Goal: Task Accomplishment & Management: Manage account settings

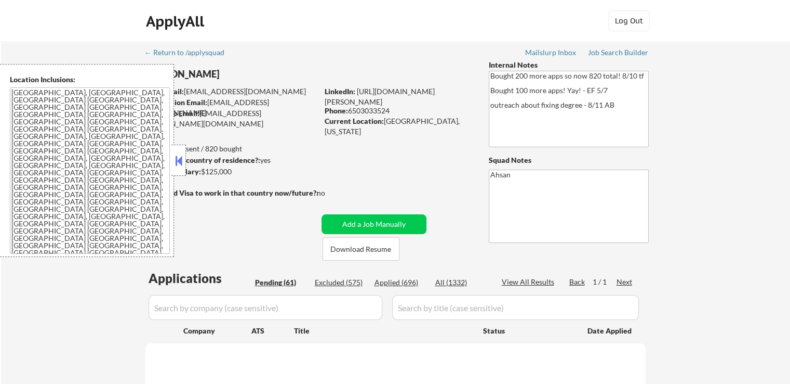
select select ""pending""
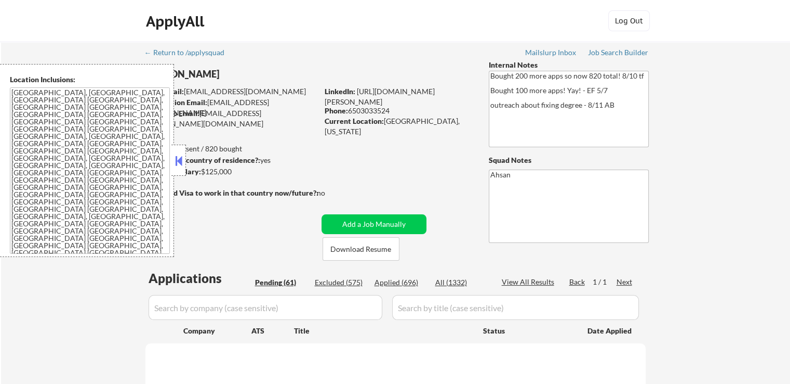
select select ""pending""
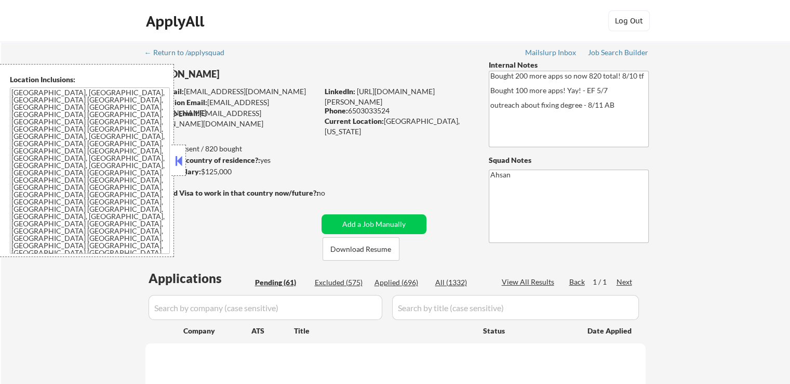
select select ""pending""
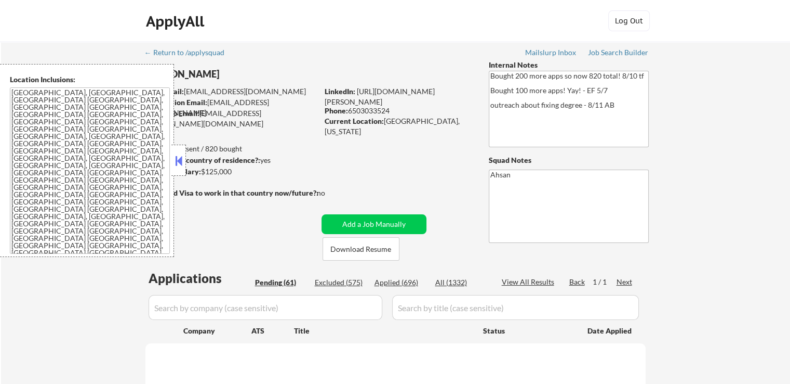
select select ""pending""
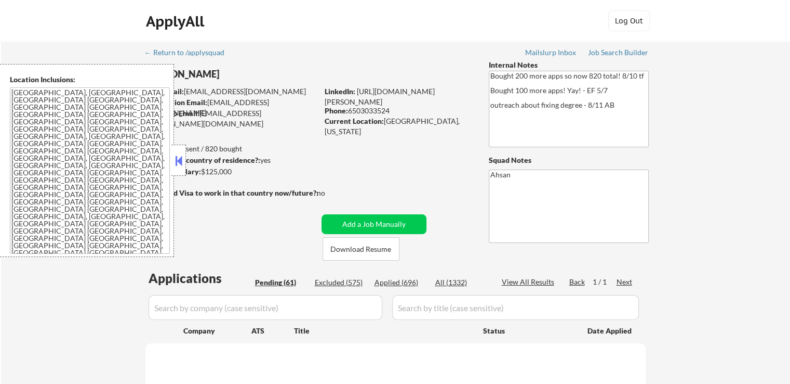
select select ""pending""
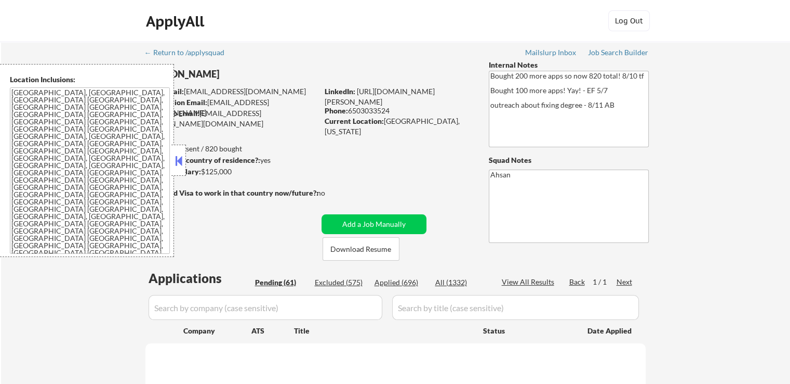
select select ""pending""
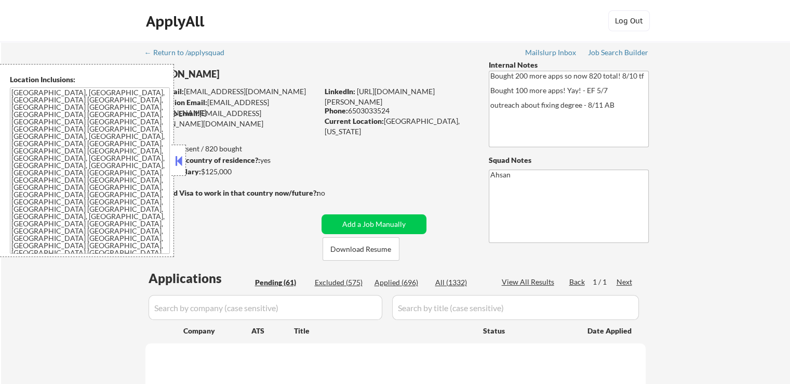
select select ""pending""
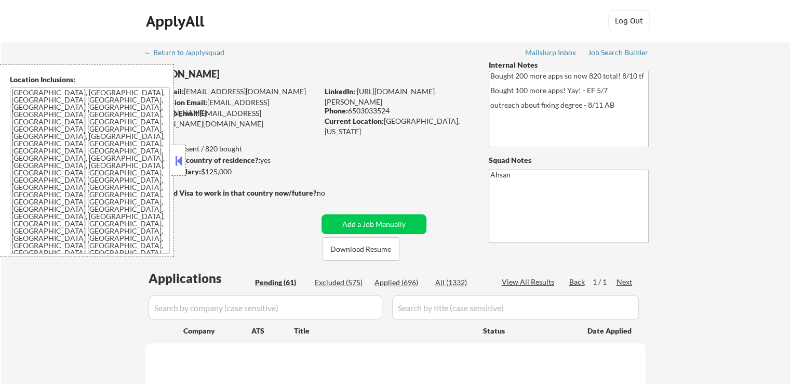
select select ""pending""
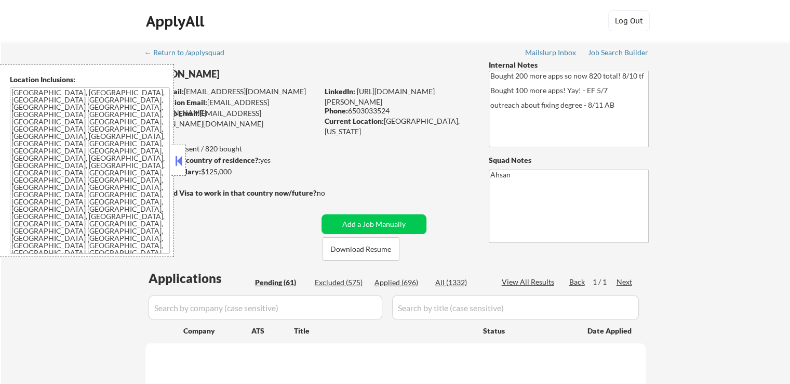
select select ""pending""
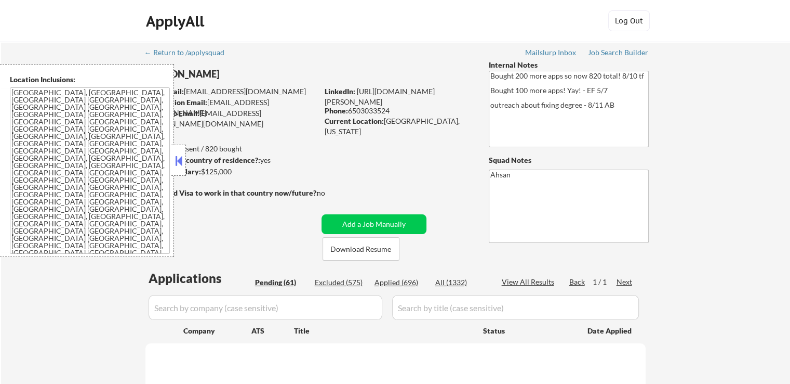
select select ""pending""
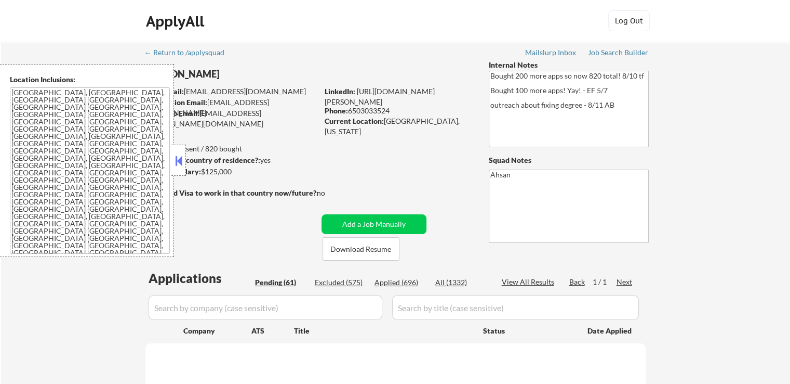
select select ""pending""
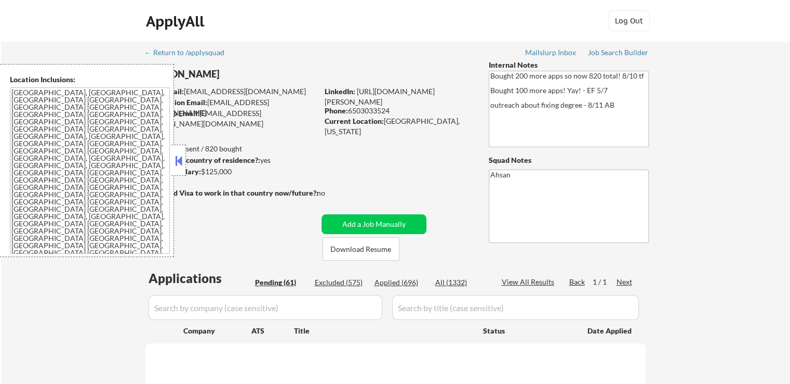
select select ""pending""
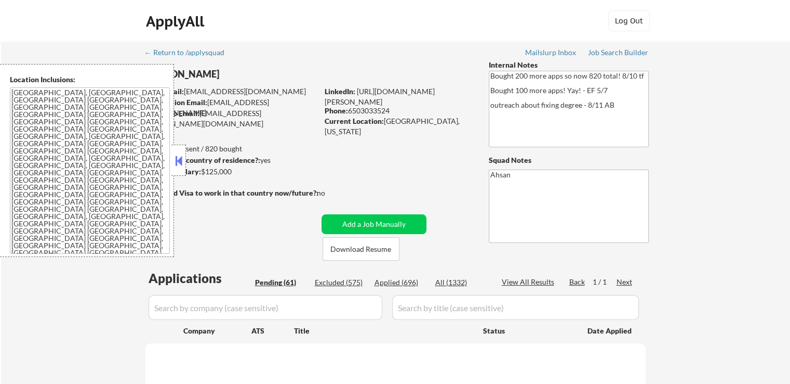
select select ""pending""
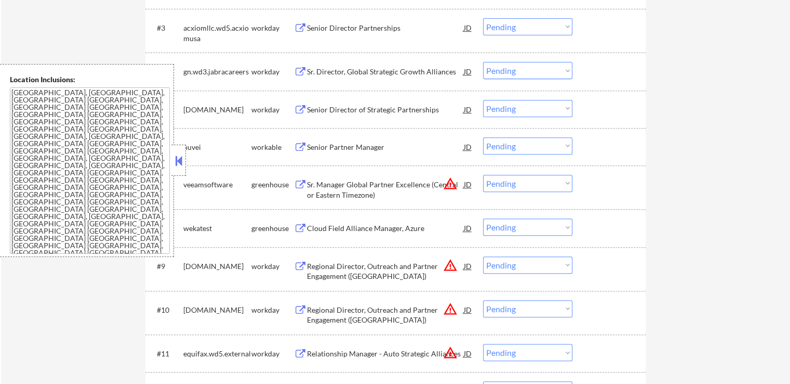
scroll to position [416, 0]
click at [516, 186] on select "Choose an option... Pending Applied Excluded (Questions) Excluded (Expired) Exc…" at bounding box center [527, 182] width 89 height 17
click at [483, 174] on select "Choose an option... Pending Applied Excluded (Questions) Excluded (Expired) Exc…" at bounding box center [527, 182] width 89 height 17
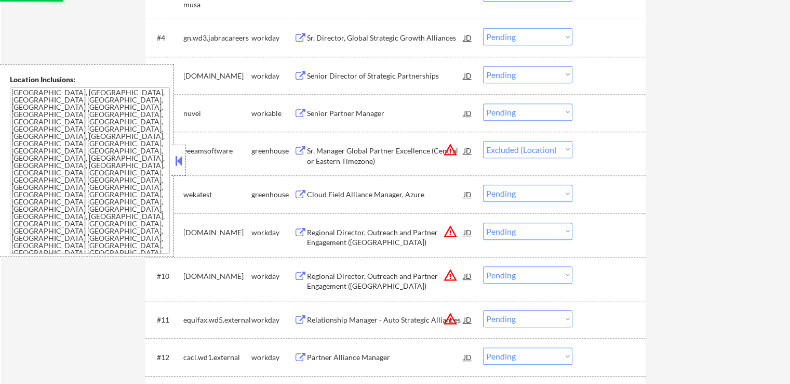
scroll to position [468, 0]
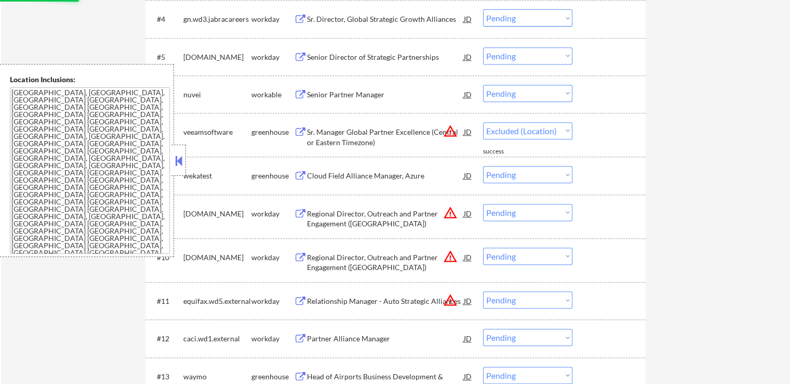
select select ""pending""
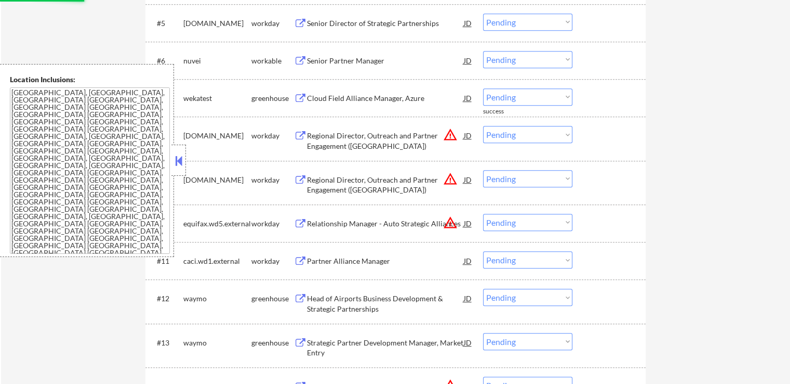
scroll to position [520, 0]
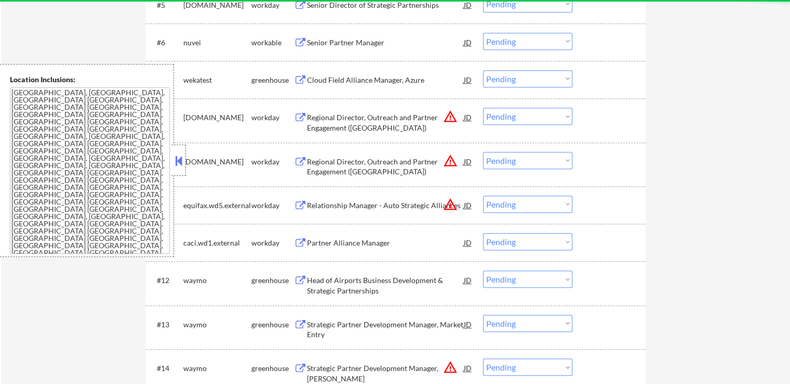
click at [499, 116] on select "Choose an option... Pending Applied Excluded (Questions) Excluded (Expired) Exc…" at bounding box center [527, 116] width 89 height 17
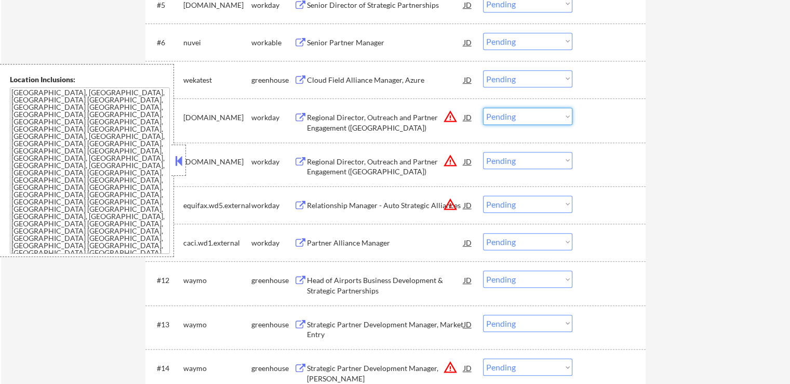
select select ""excluded__location_""
click at [483, 108] on select "Choose an option... Pending Applied Excluded (Questions) Excluded (Expired) Exc…" at bounding box center [527, 116] width 89 height 17
click at [517, 162] on select "Choose an option... Pending Applied Excluded (Questions) Excluded (Expired) Exc…" at bounding box center [527, 160] width 89 height 17
select select ""excluded__location_""
click at [483, 152] on select "Choose an option... Pending Applied Excluded (Questions) Excluded (Expired) Exc…" at bounding box center [527, 160] width 89 height 17
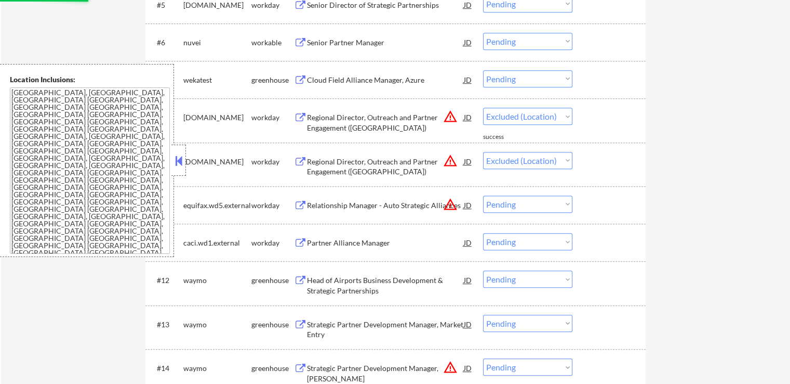
select select ""pending""
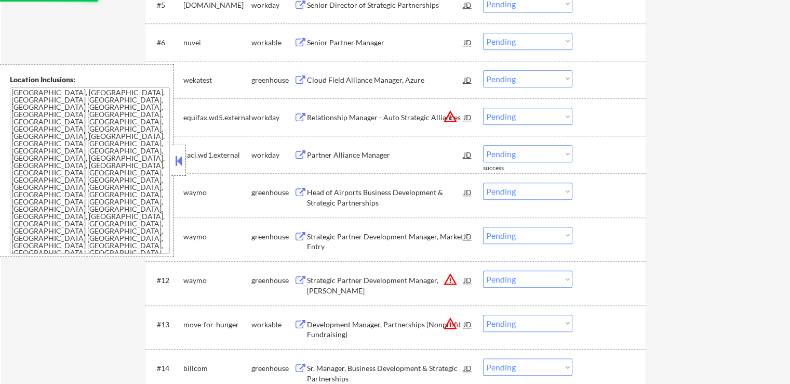
drag, startPoint x: 518, startPoint y: 117, endPoint x: 518, endPoint y: 123, distance: 6.2
click at [518, 117] on select "Choose an option... Pending Applied Excluded (Questions) Excluded (Expired) Exc…" at bounding box center [527, 116] width 89 height 17
click at [483, 108] on select "Choose an option... Pending Applied Excluded (Questions) Excluded (Expired) Exc…" at bounding box center [527, 116] width 89 height 17
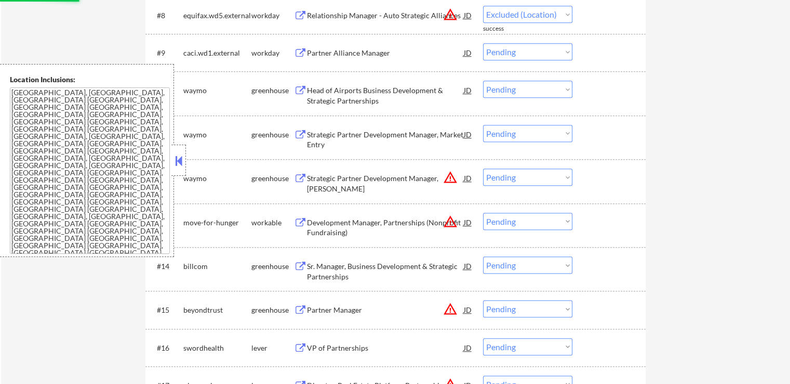
select select ""pending""
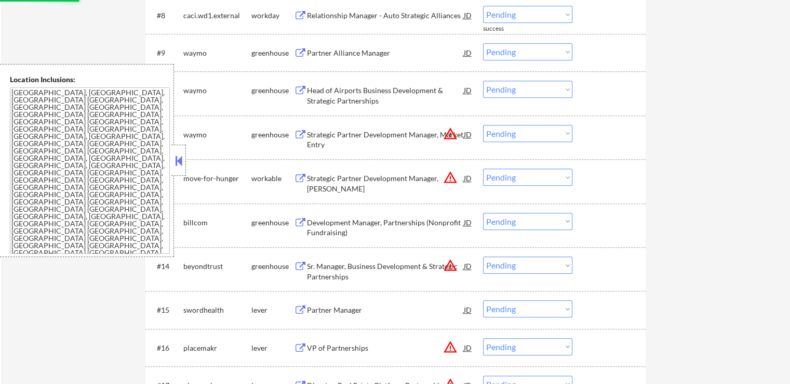
scroll to position [624, 0]
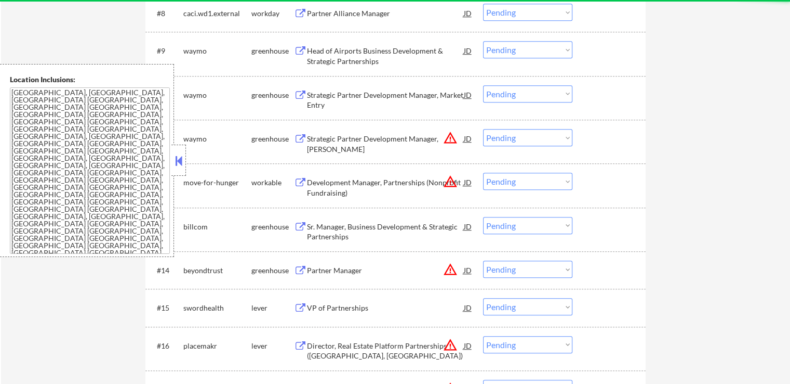
drag, startPoint x: 518, startPoint y: 137, endPoint x: 518, endPoint y: 144, distance: 7.8
click at [518, 137] on select "Choose an option... Pending Applied Excluded (Questions) Excluded (Expired) Exc…" at bounding box center [527, 137] width 89 height 17
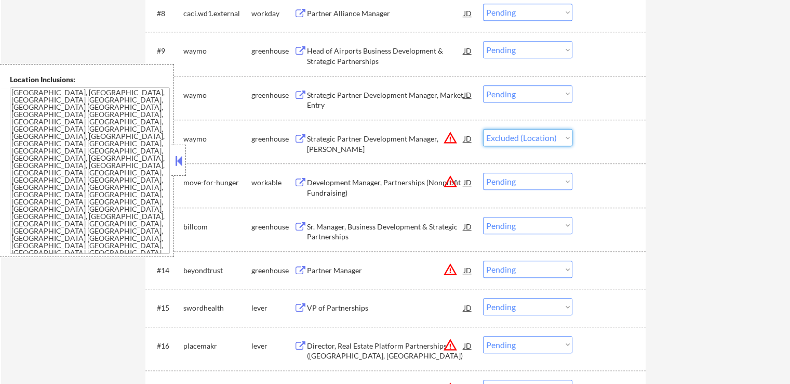
click at [483, 129] on select "Choose an option... Pending Applied Excluded (Questions) Excluded (Expired) Exc…" at bounding box center [527, 137] width 89 height 17
drag, startPoint x: 522, startPoint y: 183, endPoint x: 479, endPoint y: 183, distance: 42.6
click at [522, 183] on select "Choose an option... Pending Applied Excluded (Questions) Excluded (Expired) Exc…" at bounding box center [527, 181] width 89 height 17
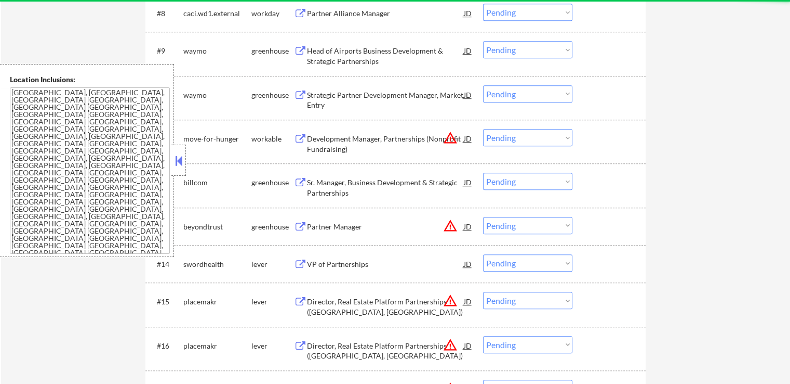
click at [507, 142] on select "Choose an option... Pending Applied Excluded (Questions) Excluded (Expired) Exc…" at bounding box center [527, 137] width 89 height 17
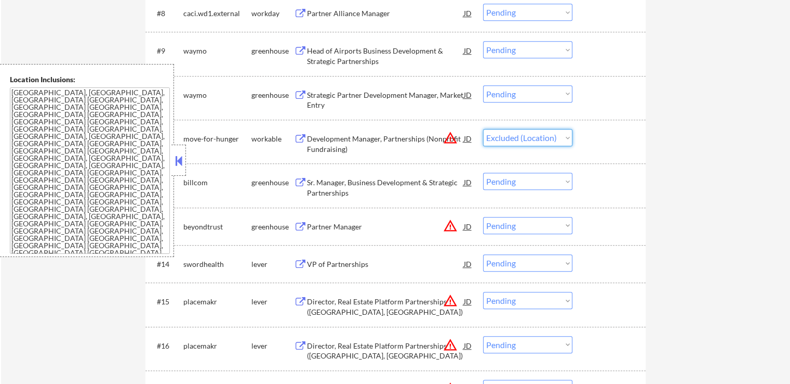
click at [483, 129] on select "Choose an option... Pending Applied Excluded (Questions) Excluded (Expired) Exc…" at bounding box center [527, 137] width 89 height 17
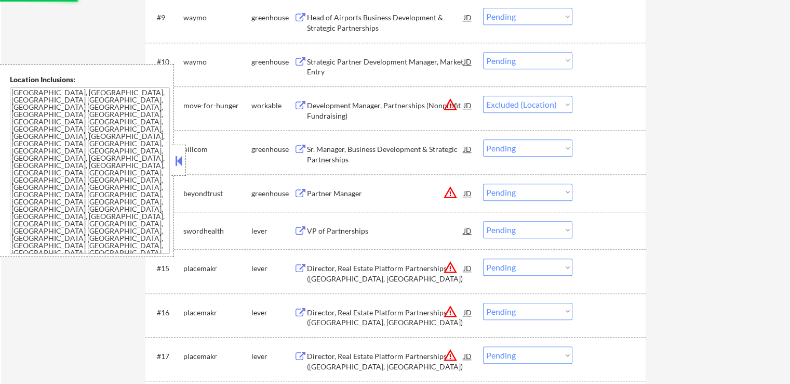
scroll to position [728, 0]
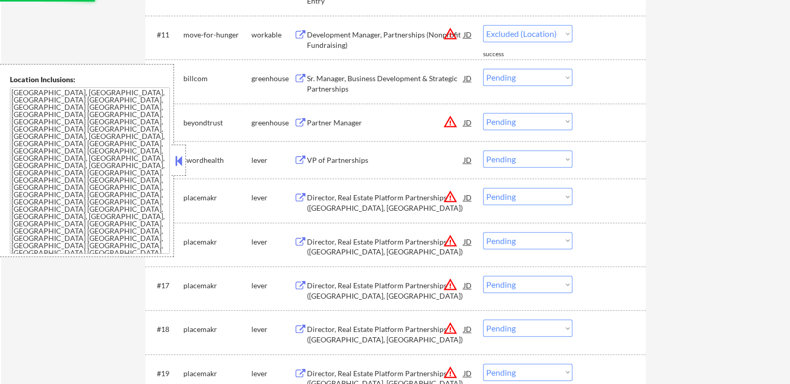
select select ""pending""
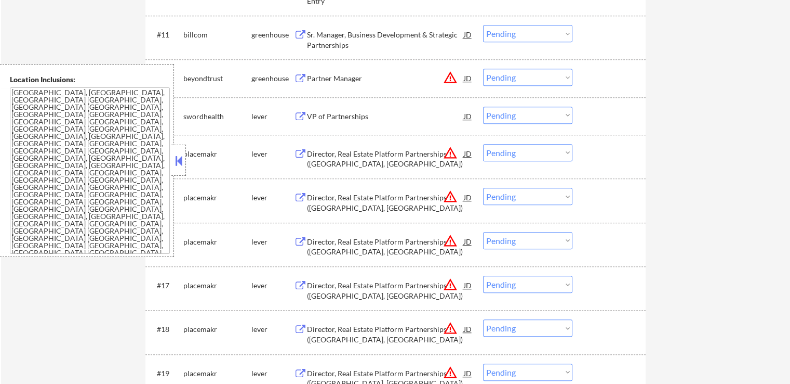
click at [511, 80] on select "Choose an option... Pending Applied Excluded (Questions) Excluded (Expired) Exc…" at bounding box center [527, 77] width 89 height 17
select select ""excluded__location_""
click at [483, 69] on select "Choose an option... Pending Applied Excluded (Questions) Excluded (Expired) Exc…" at bounding box center [527, 77] width 89 height 17
click at [516, 146] on select "Choose an option... Pending Applied Excluded (Questions) Excluded (Expired) Exc…" at bounding box center [527, 152] width 89 height 17
select select ""excluded__location_""
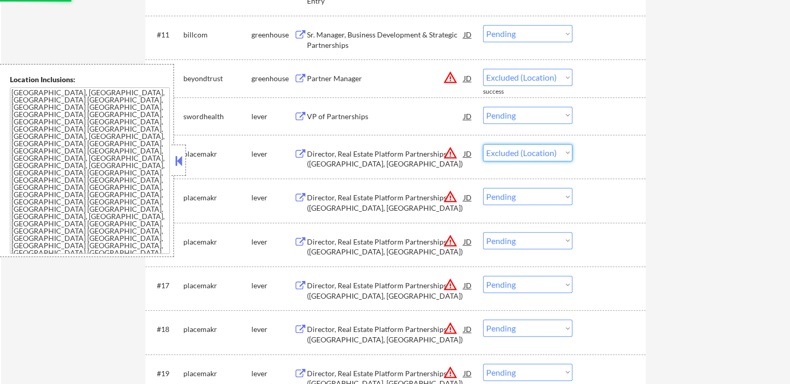
click at [483, 144] on select "Choose an option... Pending Applied Excluded (Questions) Excluded (Expired) Exc…" at bounding box center [527, 152] width 89 height 17
click at [520, 200] on select "Choose an option... Pending Applied Excluded (Questions) Excluded (Expired) Exc…" at bounding box center [527, 196] width 89 height 17
select select ""pending""
select select ""excluded__location_""
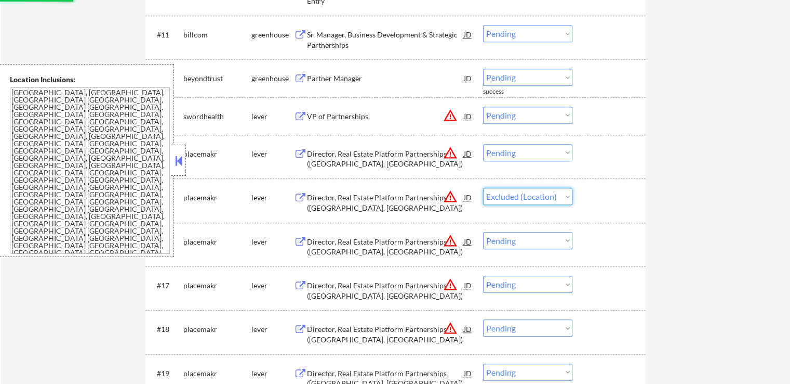
click at [483, 194] on select "Choose an option... Pending Applied Excluded (Questions) Excluded (Expired) Exc…" at bounding box center [527, 196] width 89 height 17
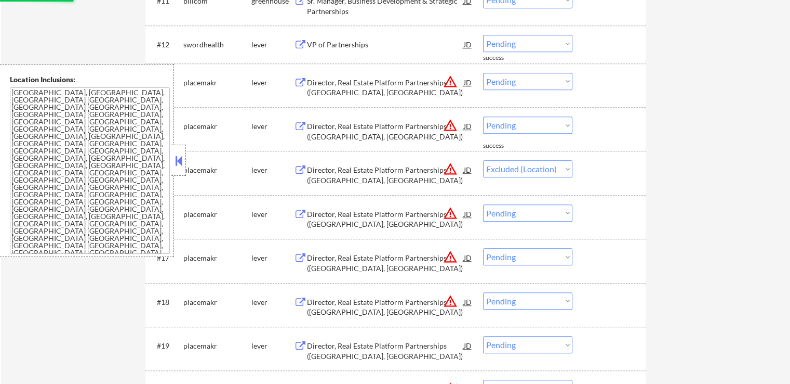
scroll to position [779, 0]
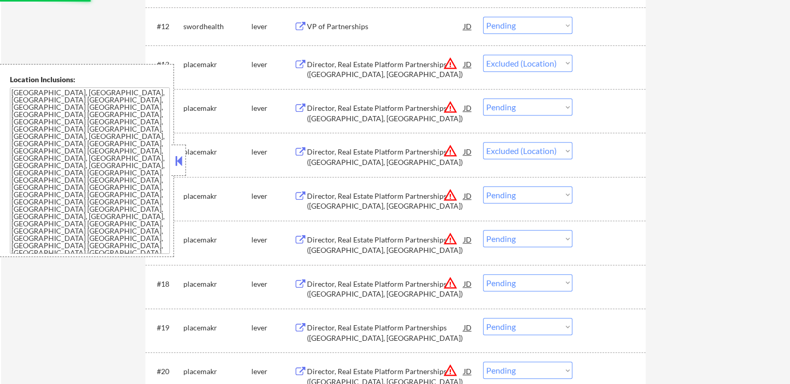
select select ""pending""
drag, startPoint x: 510, startPoint y: 63, endPoint x: 510, endPoint y: 70, distance: 6.8
click at [510, 63] on select "Choose an option... Pending Applied Excluded (Questions) Excluded (Expired) Exc…" at bounding box center [527, 63] width 89 height 17
select select ""pending""
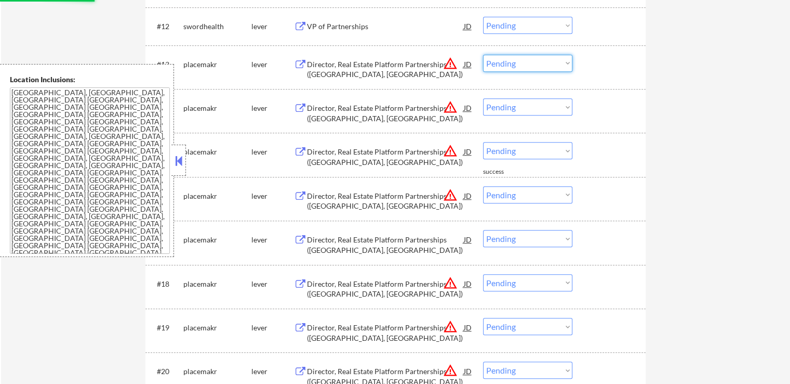
select select ""excluded__location_""
click at [483, 55] on select "Choose an option... Pending Applied Excluded (Questions) Excluded (Expired) Exc…" at bounding box center [527, 63] width 89 height 17
click at [519, 107] on select "Choose an option... Pending Applied Excluded (Questions) Excluded (Expired) Exc…" at bounding box center [527, 106] width 89 height 17
select select ""excluded__location_""
click at [483, 98] on select "Choose an option... Pending Applied Excluded (Questions) Excluded (Expired) Exc…" at bounding box center [527, 106] width 89 height 17
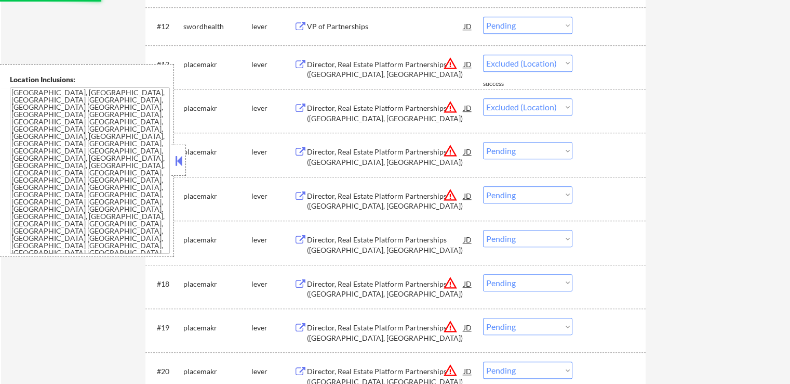
click at [509, 146] on select "Choose an option... Pending Applied Excluded (Questions) Excluded (Expired) Exc…" at bounding box center [527, 150] width 89 height 17
select select ""excluded__location_""
click at [483, 142] on select "Choose an option... Pending Applied Excluded (Questions) Excluded (Expired) Exc…" at bounding box center [527, 150] width 89 height 17
select select ""pending""
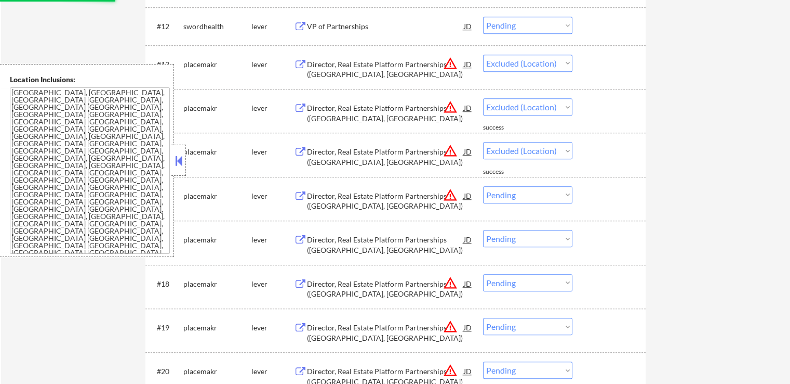
select select ""pending""
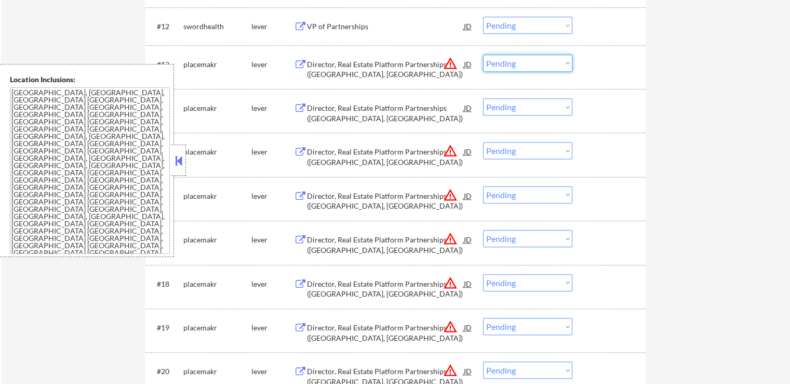
click at [507, 62] on select "Choose an option... Pending Applied Excluded (Questions) Excluded (Expired) Exc…" at bounding box center [527, 63] width 89 height 17
select select ""excluded__location_""
click at [483, 55] on select "Choose an option... Pending Applied Excluded (Questions) Excluded (Expired) Exc…" at bounding box center [527, 63] width 89 height 17
click at [510, 158] on select "Choose an option... Pending Applied Excluded (Questions) Excluded (Expired) Exc…" at bounding box center [527, 150] width 89 height 17
select select ""excluded__location_""
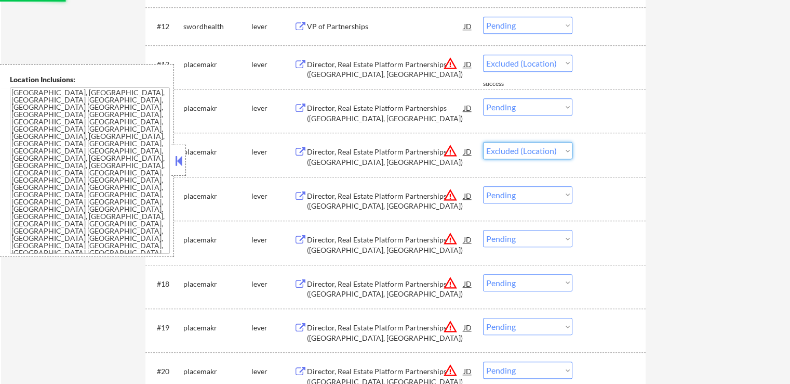
click at [483, 142] on select "Choose an option... Pending Applied Excluded (Questions) Excluded (Expired) Exc…" at bounding box center [527, 150] width 89 height 17
select select ""pending""
click at [514, 111] on select "Choose an option... Pending Applied Excluded (Questions) Excluded (Expired) Exc…" at bounding box center [527, 106] width 89 height 17
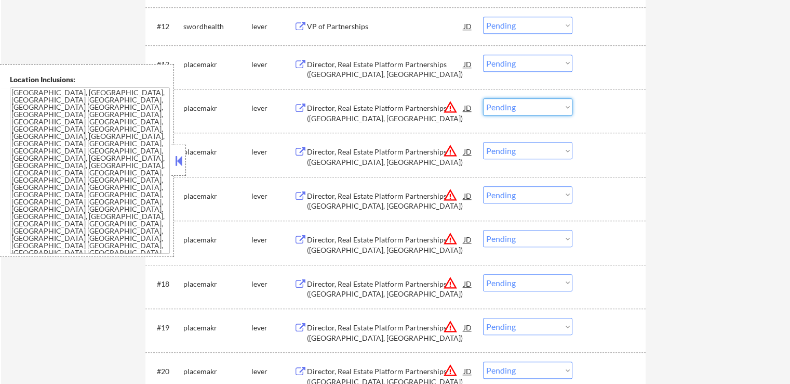
click at [524, 108] on select "Choose an option... Pending Applied Excluded (Questions) Excluded (Expired) Exc…" at bounding box center [527, 106] width 89 height 17
select select ""excluded__location_""
click at [483, 98] on select "Choose an option... Pending Applied Excluded (Questions) Excluded (Expired) Exc…" at bounding box center [527, 106] width 89 height 17
click at [508, 154] on select "Choose an option... Pending Applied Excluded (Questions) Excluded (Expired) Exc…" at bounding box center [527, 150] width 89 height 17
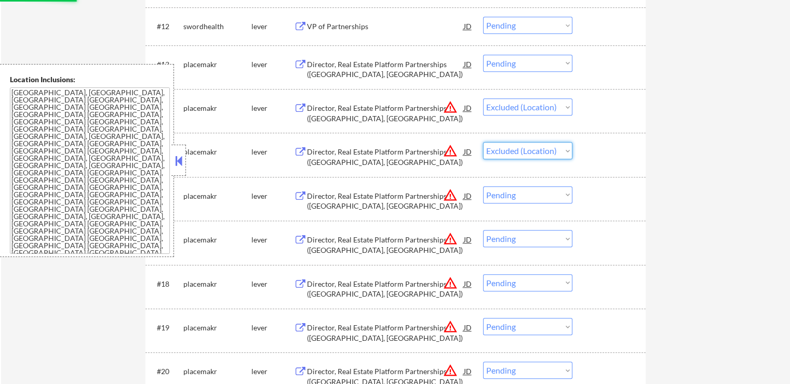
click at [483, 142] on select "Choose an option... Pending Applied Excluded (Questions) Excluded (Expired) Exc…" at bounding box center [527, 150] width 89 height 17
select select ""pending""
click at [514, 103] on select "Choose an option... Pending Applied Excluded (Questions) Excluded (Expired) Exc…" at bounding box center [527, 106] width 89 height 17
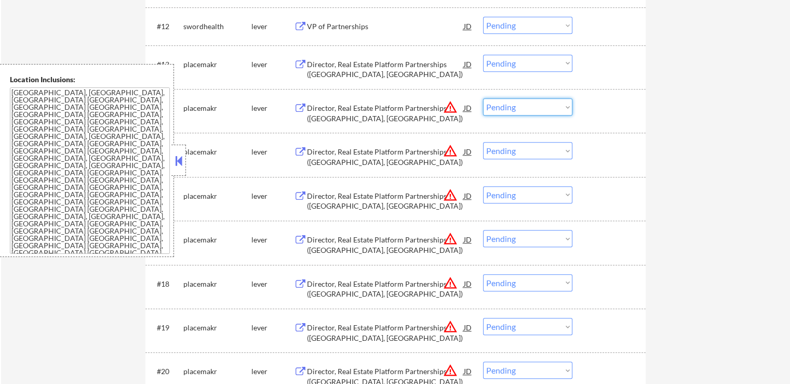
select select ""excluded__location_""
click at [483, 98] on select "Choose an option... Pending Applied Excluded (Questions) Excluded (Expired) Exc…" at bounding box center [527, 106] width 89 height 17
drag, startPoint x: 524, startPoint y: 143, endPoint x: 525, endPoint y: 156, distance: 12.6
click at [524, 143] on select "Choose an option... Pending Applied Excluded (Questions) Excluded (Expired) Exc…" at bounding box center [527, 150] width 89 height 17
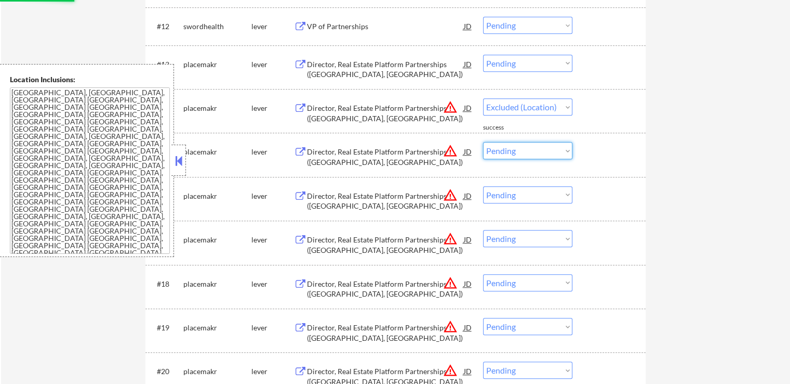
select select ""excluded__location_""
click at [483, 142] on select "Choose an option... Pending Applied Excluded (Questions) Excluded (Expired) Exc…" at bounding box center [527, 150] width 89 height 17
select select ""pending""
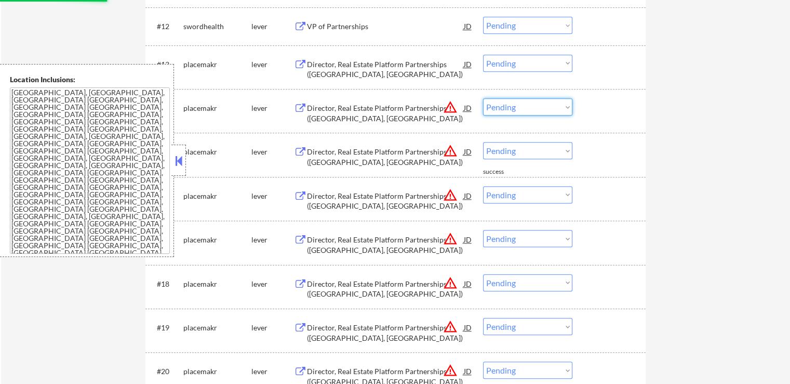
click at [509, 104] on select "Choose an option... Pending Applied Excluded (Questions) Excluded (Expired) Exc…" at bounding box center [527, 106] width 89 height 17
click at [483, 98] on select "Choose an option... Pending Applied Excluded (Questions) Excluded (Expired) Exc…" at bounding box center [527, 106] width 89 height 17
click at [522, 155] on select "Choose an option... Pending Applied Excluded (Questions) Excluded (Expired) Exc…" at bounding box center [527, 150] width 89 height 17
select select ""pending""
click at [483, 142] on select "Choose an option... Pending Applied Excluded (Questions) Excluded (Expired) Exc…" at bounding box center [527, 150] width 89 height 17
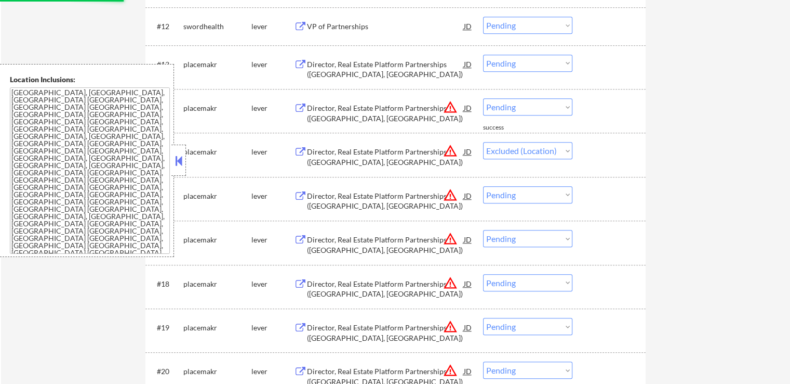
click at [663, 210] on div "← Return to /applysquad Mailslurp Inbox Job Search Builder [PERSON_NAME] User E…" at bounding box center [395, 360] width 789 height 2196
select select ""pending""
click at [513, 108] on select "Choose an option... Pending Applied Excluded (Questions) Excluded (Expired) Exc…" at bounding box center [527, 106] width 89 height 17
select select ""excluded__location_""
click at [483, 98] on select "Choose an option... Pending Applied Excluded (Questions) Excluded (Expired) Exc…" at bounding box center [527, 106] width 89 height 17
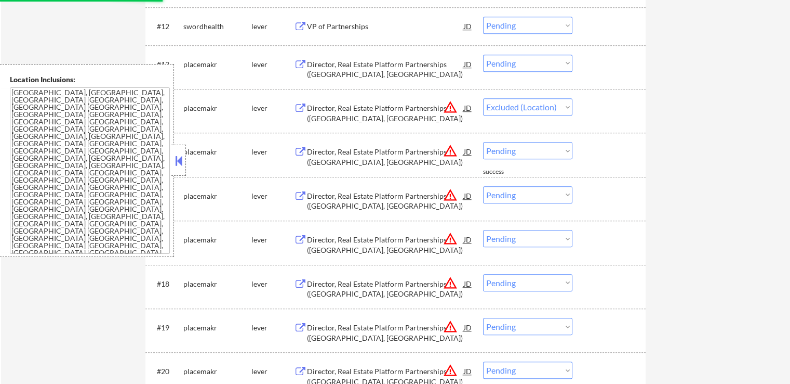
click at [508, 152] on select "Choose an option... Pending Applied Excluded (Questions) Excluded (Expired) Exc…" at bounding box center [527, 150] width 89 height 17
select select ""excluded__location_""
click at [483, 142] on select "Choose an option... Pending Applied Excluded (Questions) Excluded (Expired) Exc…" at bounding box center [527, 150] width 89 height 17
select select ""pending""
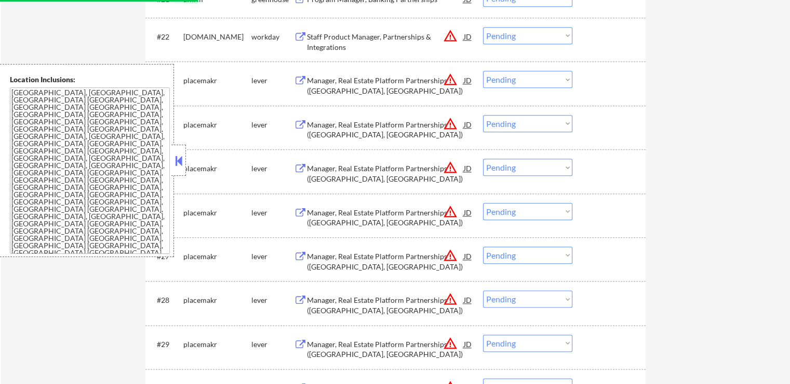
select select ""pending""
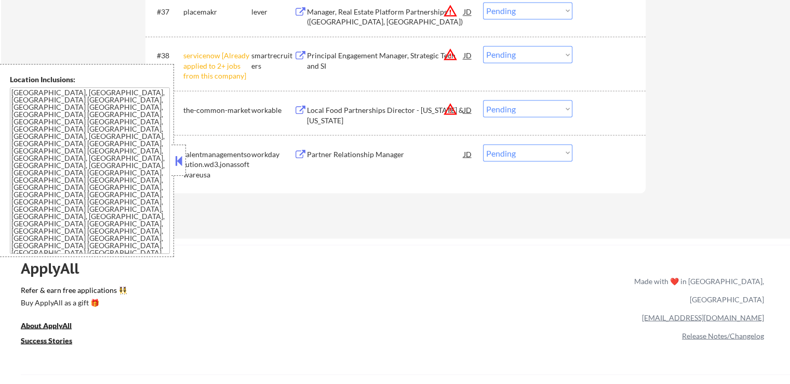
scroll to position [1767, 0]
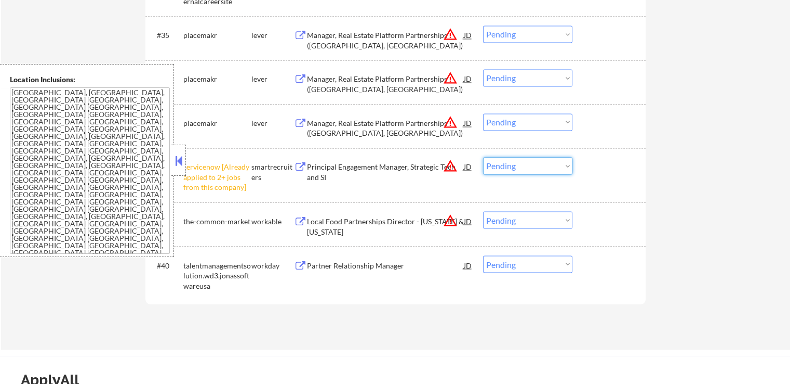
click at [523, 167] on select "Choose an option... Pending Applied Excluded (Questions) Excluded (Expired) Exc…" at bounding box center [527, 165] width 89 height 17
select select ""excluded__other_""
click at [483, 157] on select "Choose an option... Pending Applied Excluded (Questions) Excluded (Expired) Exc…" at bounding box center [527, 165] width 89 height 17
drag, startPoint x: 516, startPoint y: 216, endPoint x: 521, endPoint y: 226, distance: 11.2
click at [516, 216] on select "Choose an option... Pending Applied Excluded (Questions) Excluded (Expired) Exc…" at bounding box center [527, 219] width 89 height 17
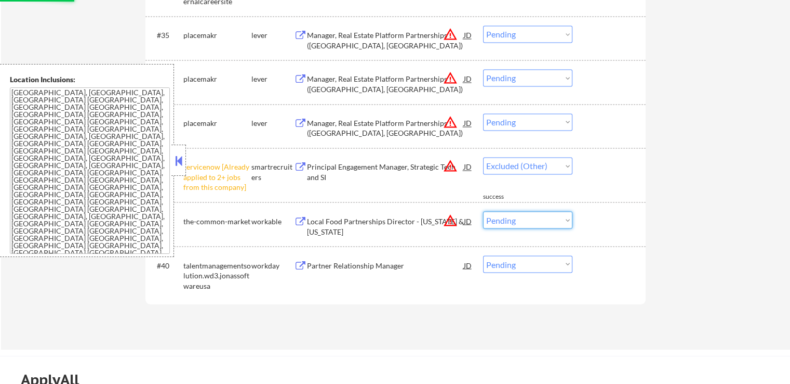
select select ""excluded__location_""
click at [483, 211] on select "Choose an option... Pending Applied Excluded (Questions) Excluded (Expired) Exc…" at bounding box center [527, 219] width 89 height 17
select select ""pending""
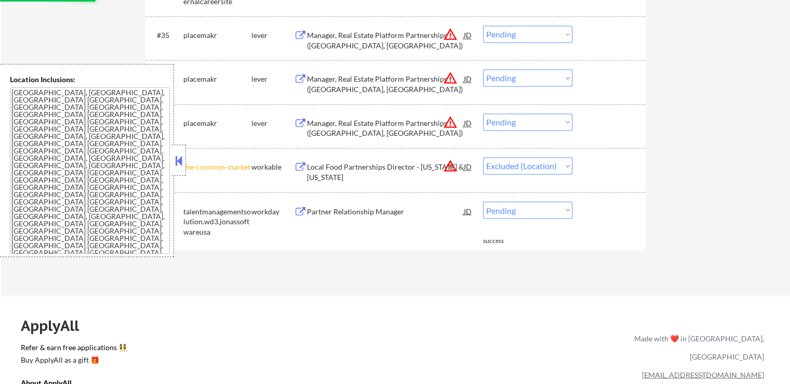
select select ""pending""
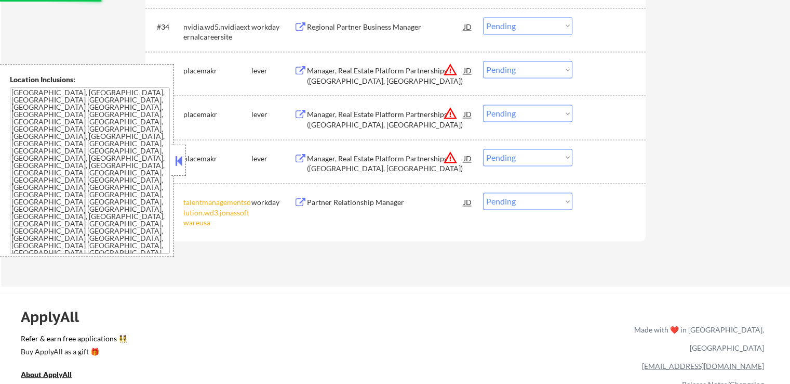
scroll to position [1715, 0]
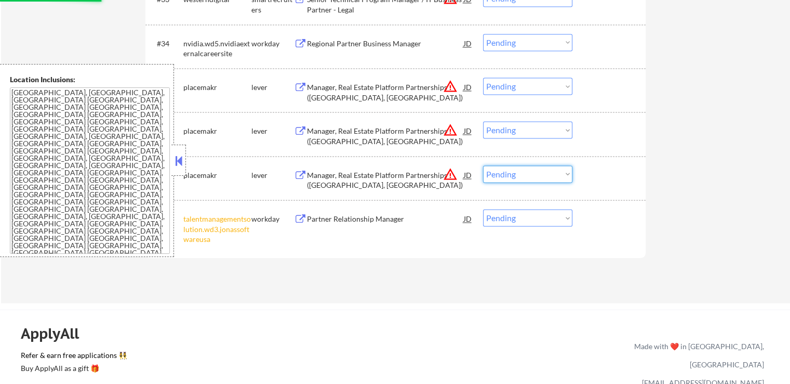
drag, startPoint x: 511, startPoint y: 175, endPoint x: 513, endPoint y: 181, distance: 6.1
click at [511, 175] on select "Choose an option... Pending Applied Excluded (Questions) Excluded (Expired) Exc…" at bounding box center [527, 173] width 89 height 17
select select ""excluded__location_""
click at [483, 165] on select "Choose an option... Pending Applied Excluded (Questions) Excluded (Expired) Exc…" at bounding box center [527, 173] width 89 height 17
click at [516, 133] on select "Choose an option... Pending Applied Excluded (Questions) Excluded (Expired) Exc…" at bounding box center [527, 129] width 89 height 17
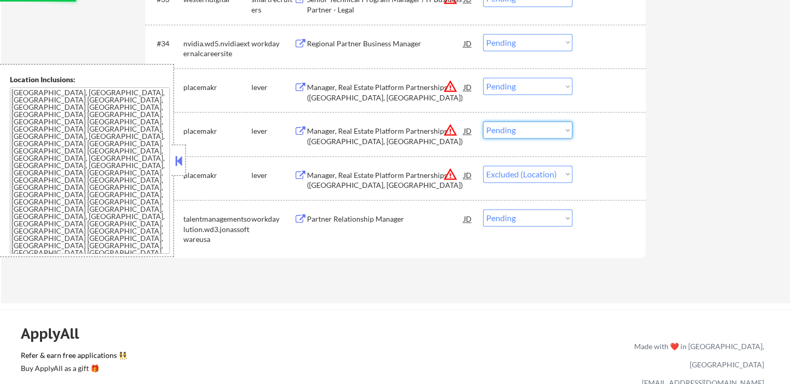
select select ""excluded__location_""
click at [483, 121] on select "Choose an option... Pending Applied Excluded (Questions) Excluded (Expired) Exc…" at bounding box center [527, 129] width 89 height 17
click at [509, 89] on select "Choose an option... Pending Applied Excluded (Questions) Excluded (Expired) Exc…" at bounding box center [527, 85] width 89 height 17
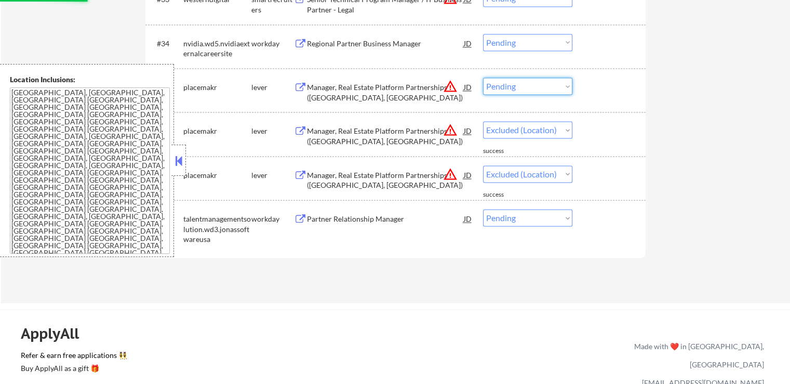
select select ""excluded__location_""
click at [483, 77] on select "Choose an option... Pending Applied Excluded (Questions) Excluded (Expired) Exc…" at bounding box center [527, 85] width 89 height 17
select select ""pending""
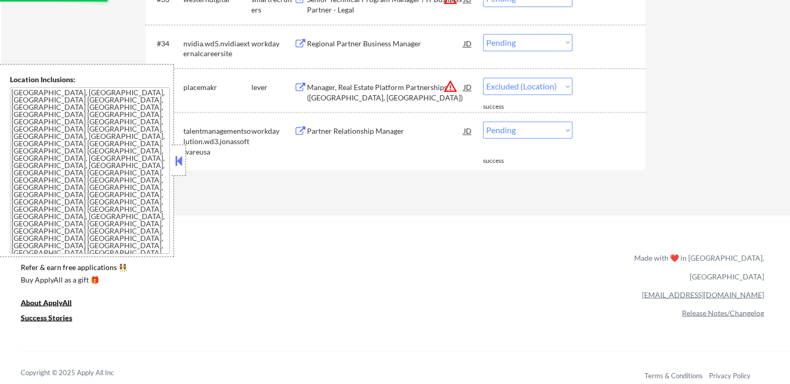
select select ""pending""
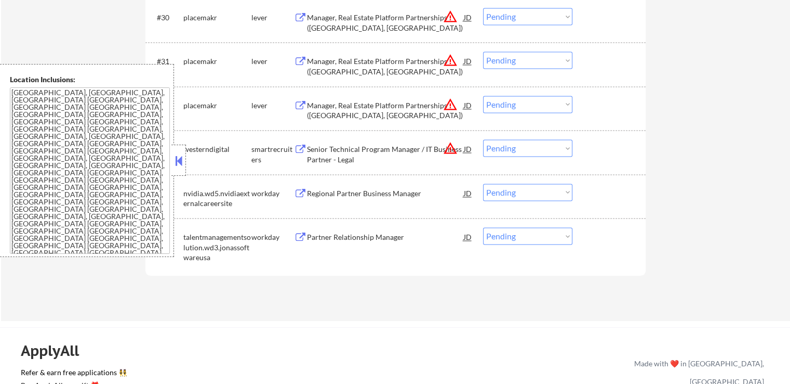
scroll to position [1559, 0]
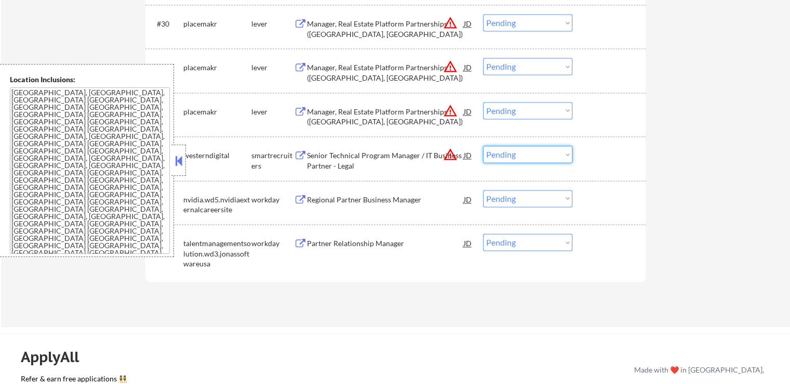
click at [509, 150] on select "Choose an option... Pending Applied Excluded (Questions) Excluded (Expired) Exc…" at bounding box center [527, 154] width 89 height 17
select select ""excluded__location_""
click at [483, 146] on select "Choose an option... Pending Applied Excluded (Questions) Excluded (Expired) Exc…" at bounding box center [527, 154] width 89 height 17
drag, startPoint x: 510, startPoint y: 111, endPoint x: 512, endPoint y: 117, distance: 6.4
click at [510, 111] on select "Choose an option... Pending Applied Excluded (Questions) Excluded (Expired) Exc…" at bounding box center [527, 110] width 89 height 17
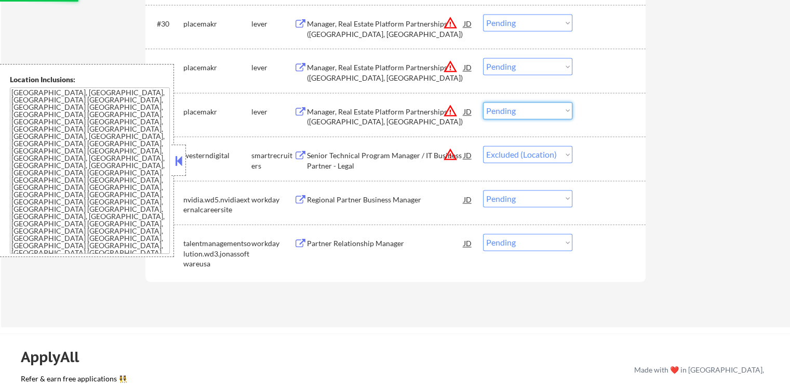
select select ""excluded__location_""
click at [483, 102] on select "Choose an option... Pending Applied Excluded (Questions) Excluded (Expired) Exc…" at bounding box center [527, 110] width 89 height 17
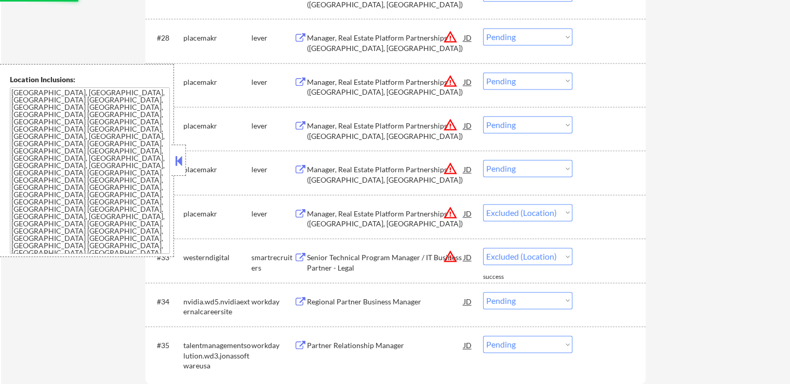
scroll to position [1455, 0]
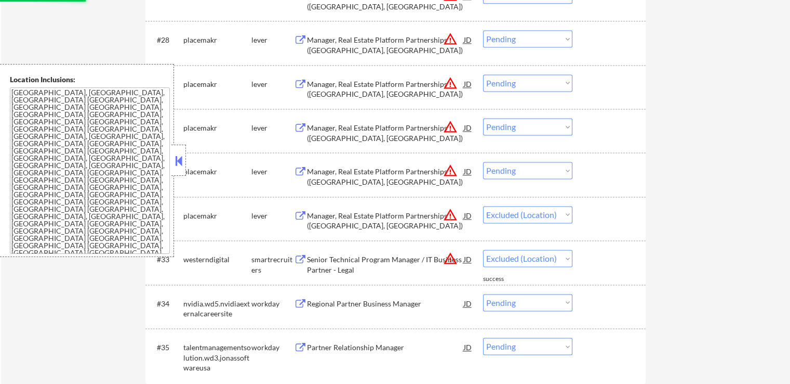
click at [525, 171] on select "Choose an option... Pending Applied Excluded (Questions) Excluded (Expired) Exc…" at bounding box center [527, 170] width 89 height 17
select select ""excluded__location_""
click at [483, 162] on select "Choose an option... Pending Applied Excluded (Questions) Excluded (Expired) Exc…" at bounding box center [527, 170] width 89 height 17
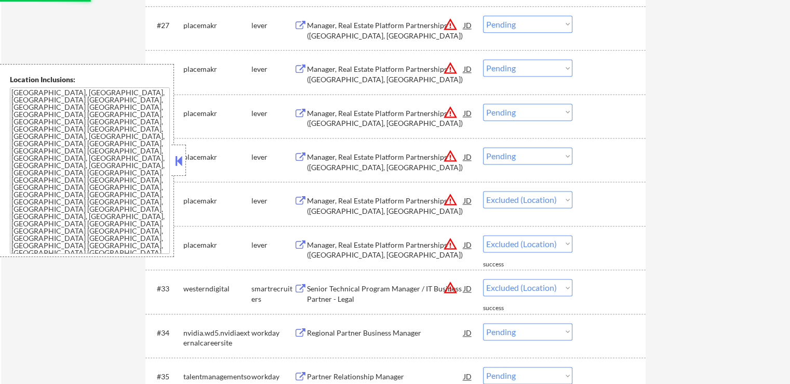
scroll to position [1403, 0]
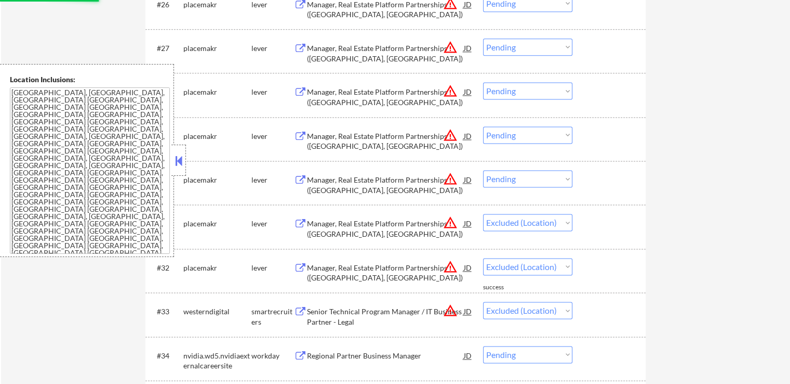
select select ""pending""
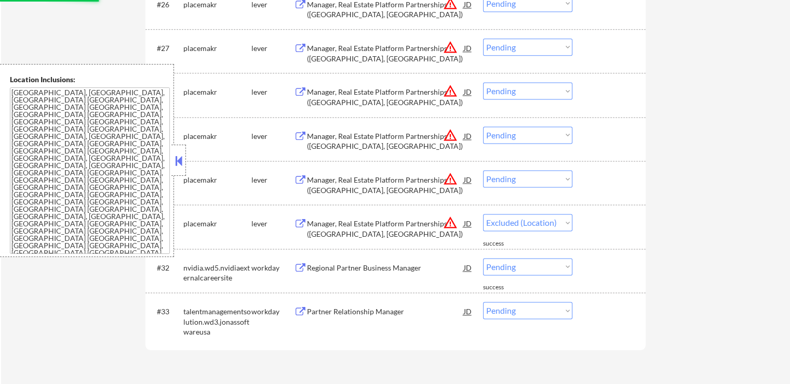
select select ""pending""
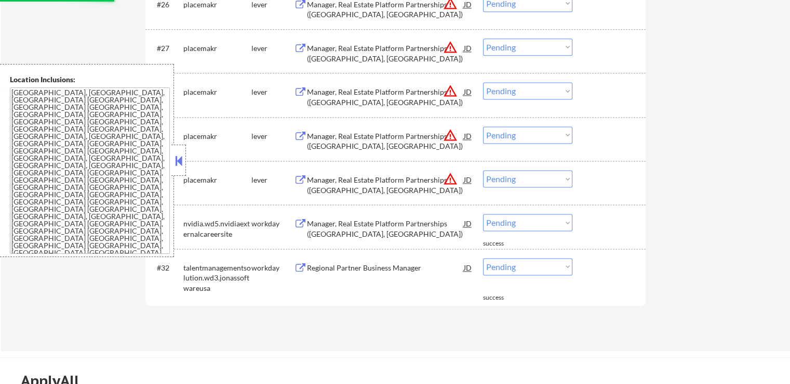
click at [518, 177] on select "Choose an option... Pending Applied Excluded (Questions) Excluded (Expired) Exc…" at bounding box center [527, 178] width 89 height 17
select select ""excluded__location_""
click at [483, 170] on select "Choose an option... Pending Applied Excluded (Questions) Excluded (Expired) Exc…" at bounding box center [527, 178] width 89 height 17
click at [516, 137] on select "Choose an option... Pending Applied Excluded (Questions) Excluded (Expired) Exc…" at bounding box center [527, 134] width 89 height 17
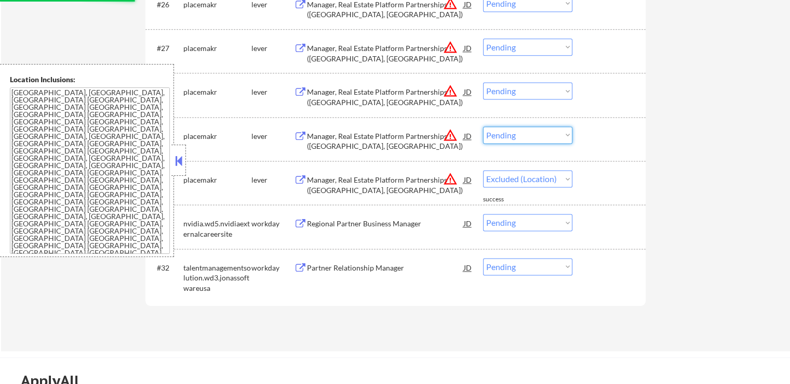
select select ""excluded__location_""
click at [483, 126] on select "Choose an option... Pending Applied Excluded (Questions) Excluded (Expired) Exc…" at bounding box center [527, 134] width 89 height 17
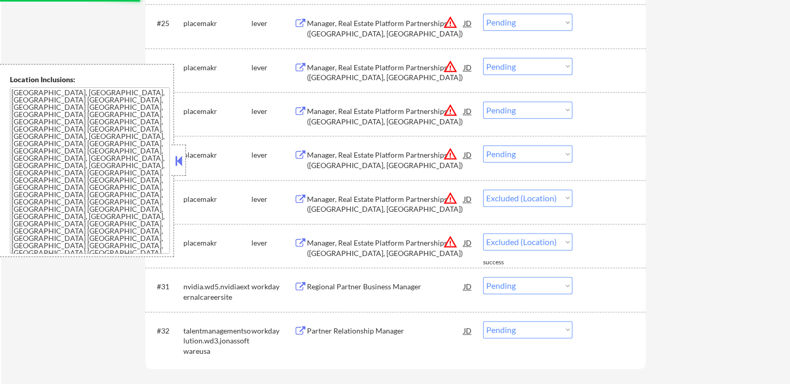
scroll to position [1299, 0]
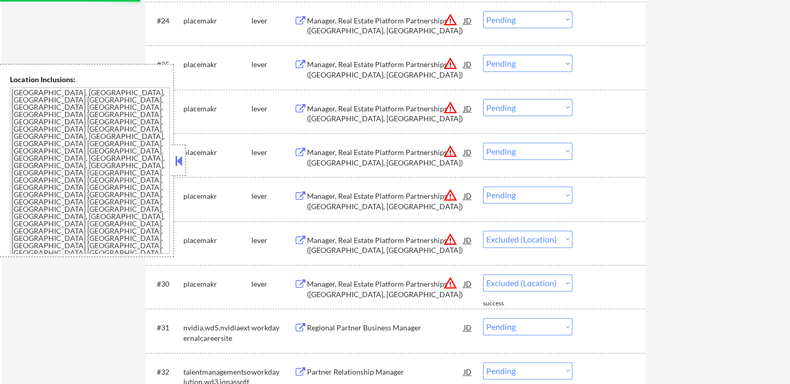
drag, startPoint x: 520, startPoint y: 192, endPoint x: 524, endPoint y: 201, distance: 10.2
click at [520, 192] on select "Choose an option... Pending Applied Excluded (Questions) Excluded (Expired) Exc…" at bounding box center [527, 194] width 89 height 17
select select ""pending""
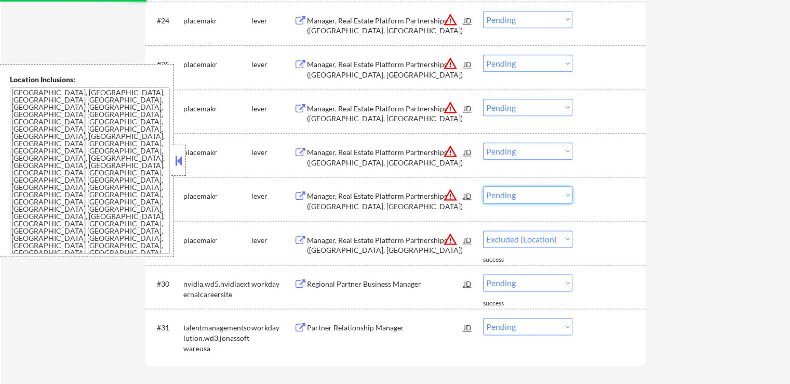
select select ""pending""
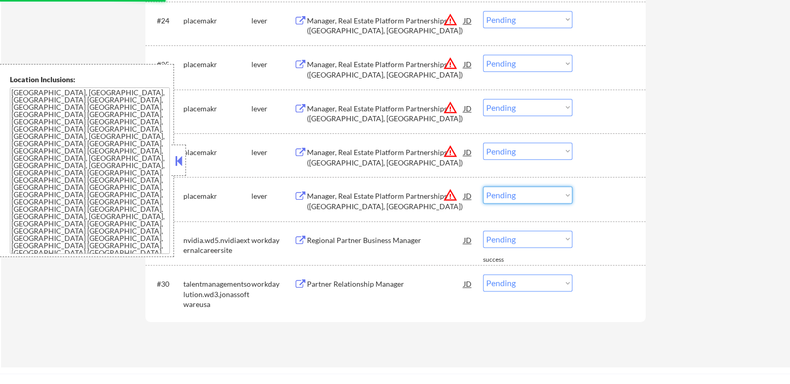
select select ""excluded__location_""
click at [483, 186] on select "Choose an option... Pending Applied Excluded (Questions) Excluded (Expired) Exc…" at bounding box center [527, 194] width 89 height 17
drag, startPoint x: 505, startPoint y: 149, endPoint x: 512, endPoint y: 157, distance: 11.0
click at [505, 149] on select "Choose an option... Pending Applied Excluded (Questions) Excluded (Expired) Exc…" at bounding box center [527, 150] width 89 height 17
click at [483, 142] on select "Choose an option... Pending Applied Excluded (Questions) Excluded (Expired) Exc…" at bounding box center [527, 150] width 89 height 17
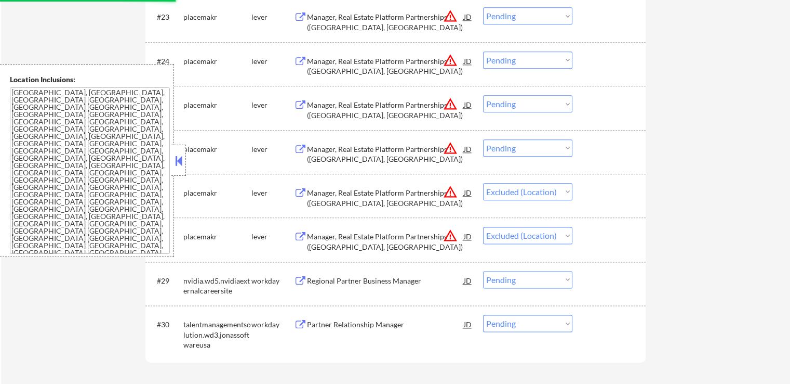
scroll to position [1247, 0]
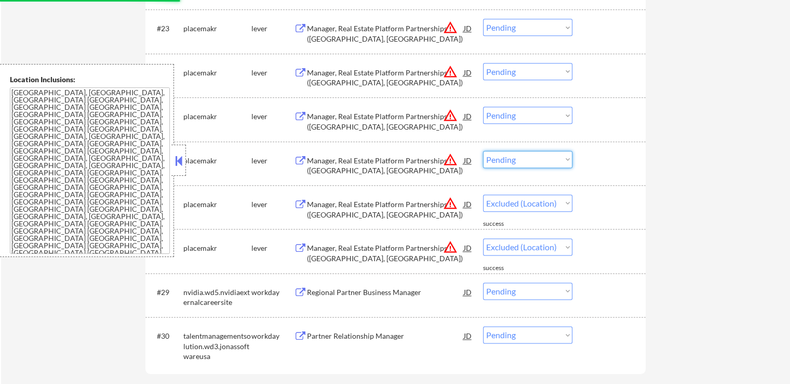
click at [512, 158] on select "Choose an option... Pending Applied Excluded (Questions) Excluded (Expired) Exc…" at bounding box center [527, 159] width 89 height 17
select select ""pending""
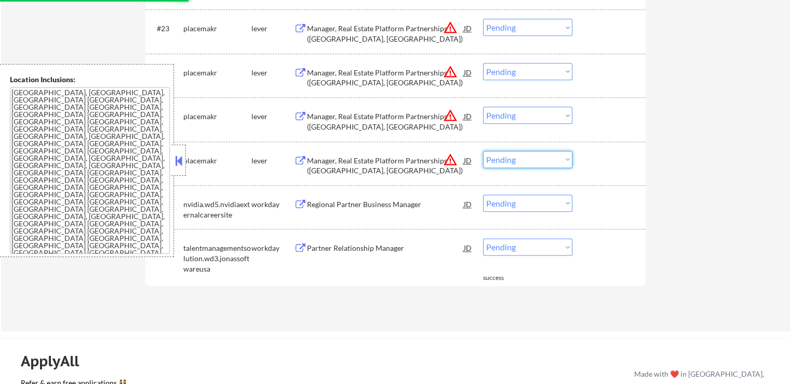
select select ""excluded__location_""
click at [483, 151] on select "Choose an option... Pending Applied Excluded (Questions) Excluded (Expired) Exc…" at bounding box center [527, 159] width 89 height 17
click at [516, 113] on select "Choose an option... Pending Applied Excluded (Questions) Excluded (Expired) Exc…" at bounding box center [527, 115] width 89 height 17
select select ""excluded__location_""
click at [483, 107] on select "Choose an option... Pending Applied Excluded (Questions) Excluded (Expired) Exc…" at bounding box center [527, 115] width 89 height 17
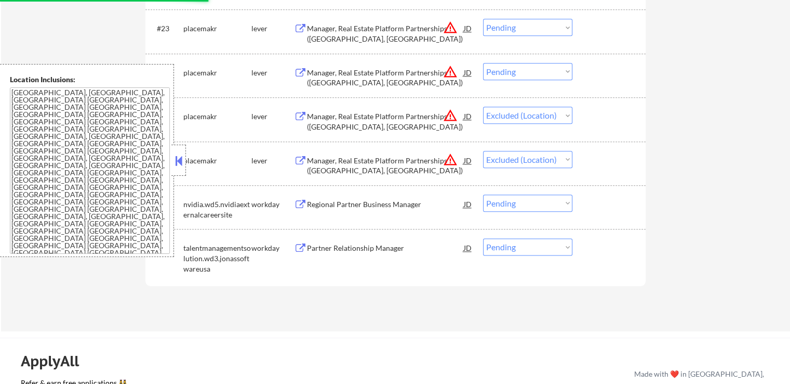
click at [505, 72] on select "Choose an option... Pending Applied Excluded (Questions) Excluded (Expired) Exc…" at bounding box center [527, 71] width 89 height 17
click at [483, 63] on select "Choose an option... Pending Applied Excluded (Questions) Excluded (Expired) Exc…" at bounding box center [527, 71] width 89 height 17
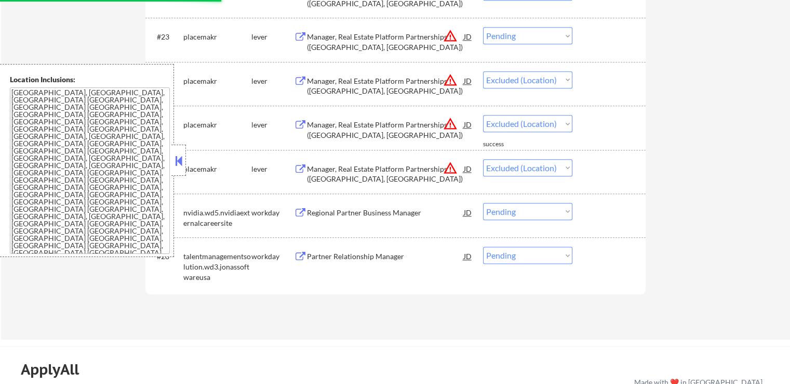
scroll to position [1143, 0]
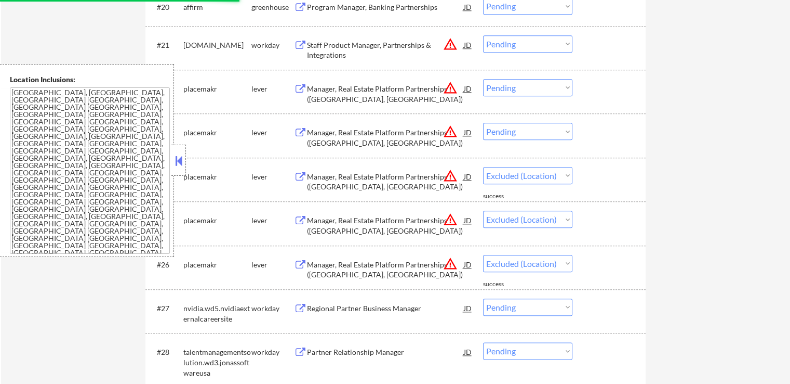
select select ""pending""
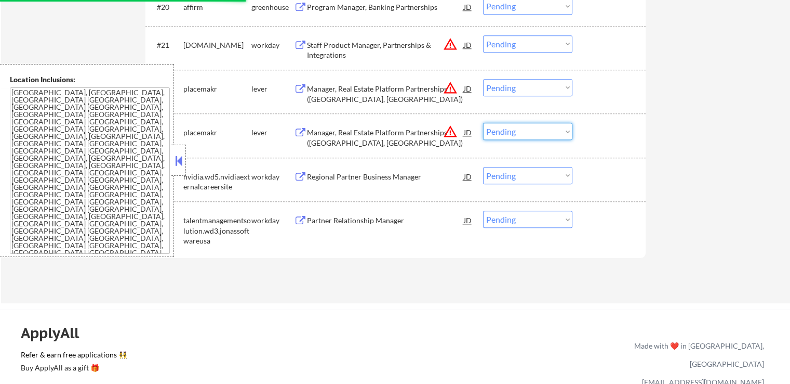
drag, startPoint x: 517, startPoint y: 128, endPoint x: 519, endPoint y: 136, distance: 8.1
click at [517, 128] on select "Choose an option... Pending Applied Excluded (Questions) Excluded (Expired) Exc…" at bounding box center [527, 131] width 89 height 17
select select ""excluded__location_""
click at [483, 123] on select "Choose an option... Pending Applied Excluded (Questions) Excluded (Expired) Exc…" at bounding box center [527, 131] width 89 height 17
click at [517, 91] on select "Choose an option... Pending Applied Excluded (Questions) Excluded (Expired) Exc…" at bounding box center [527, 87] width 89 height 17
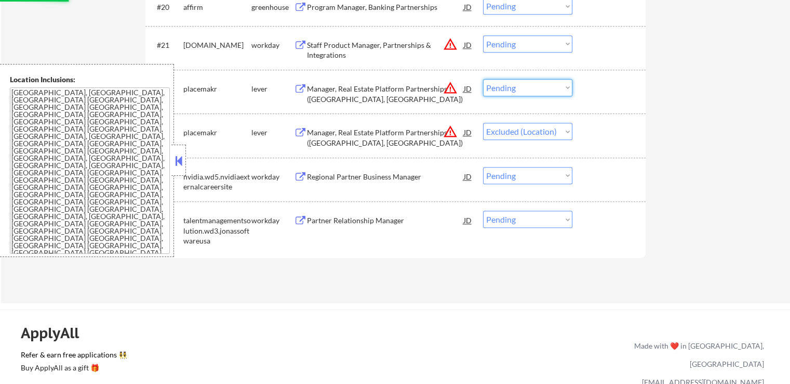
select select ""excluded__location_""
click at [483, 79] on select "Choose an option... Pending Applied Excluded (Questions) Excluded (Expired) Exc…" at bounding box center [527, 87] width 89 height 17
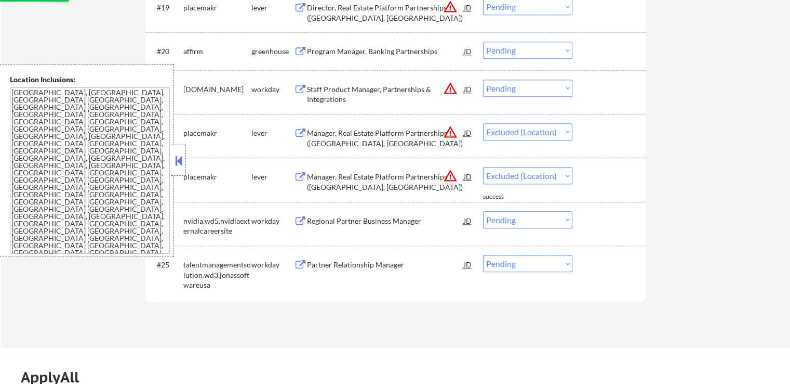
scroll to position [1039, 0]
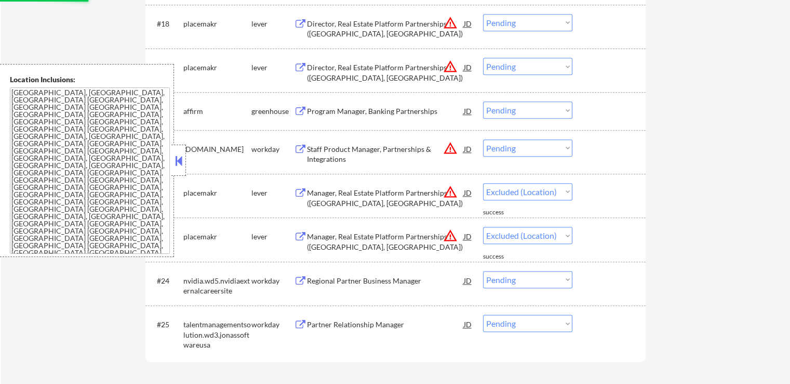
select select ""pending""
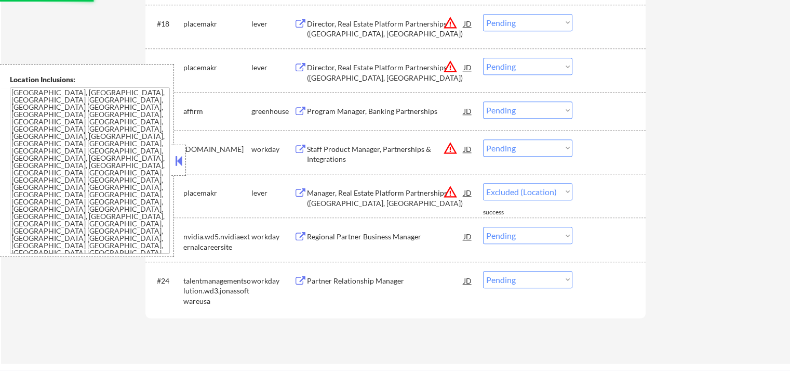
select select ""pending""
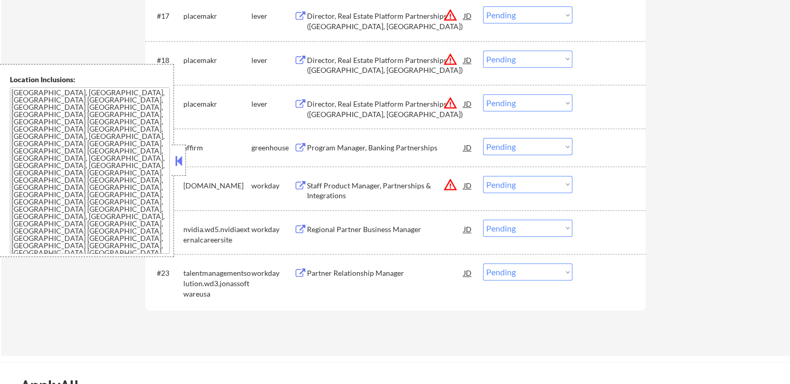
scroll to position [987, 0]
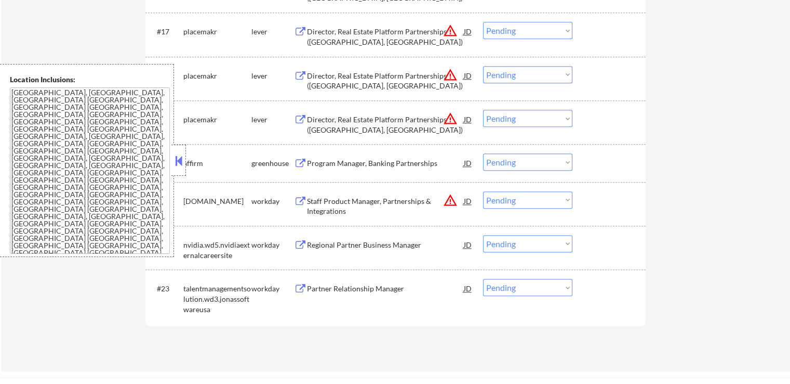
click at [507, 201] on select "Choose an option... Pending Applied Excluded (Questions) Excluded (Expired) Exc…" at bounding box center [527, 199] width 89 height 17
select select ""excluded__location_""
click at [483, 191] on select "Choose an option... Pending Applied Excluded (Questions) Excluded (Expired) Exc…" at bounding box center [527, 199] width 89 height 17
click at [510, 123] on select "Choose an option... Pending Applied Excluded (Questions) Excluded (Expired) Exc…" at bounding box center [527, 118] width 89 height 17
click at [483, 110] on select "Choose an option... Pending Applied Excluded (Questions) Excluded (Expired) Exc…" at bounding box center [527, 118] width 89 height 17
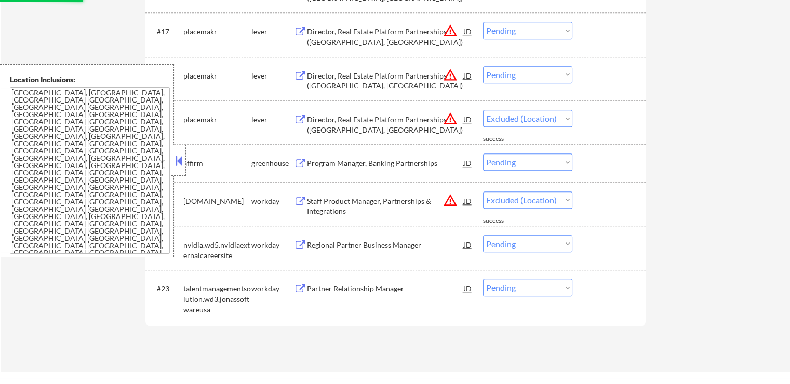
select select ""pending""
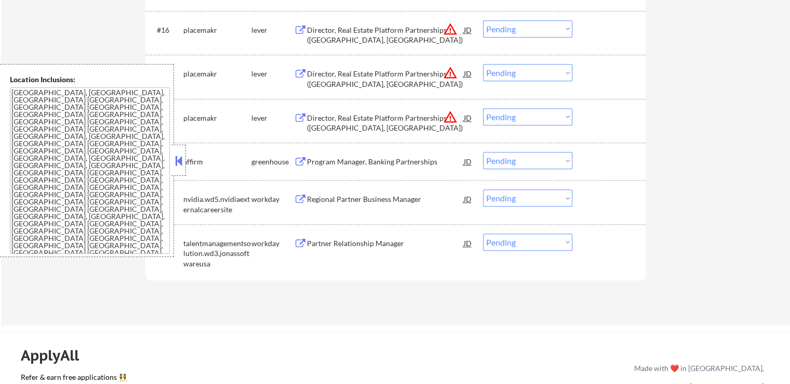
scroll to position [883, 0]
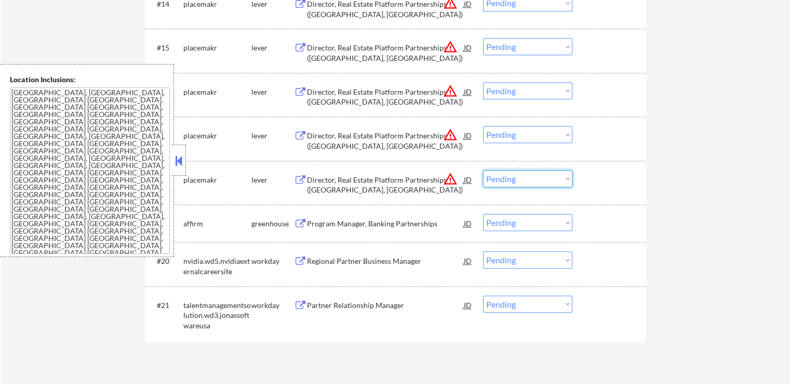
drag, startPoint x: 514, startPoint y: 176, endPoint x: 518, endPoint y: 186, distance: 9.9
click at [514, 177] on select "Choose an option... Pending Applied Excluded (Questions) Excluded (Expired) Exc…" at bounding box center [527, 178] width 89 height 17
select select ""excluded__location_""
click at [483, 170] on select "Choose an option... Pending Applied Excluded (Questions) Excluded (Expired) Exc…" at bounding box center [527, 178] width 89 height 17
click at [520, 137] on select "Choose an option... Pending Applied Excluded (Questions) Excluded (Expired) Exc…" at bounding box center [527, 134] width 89 height 17
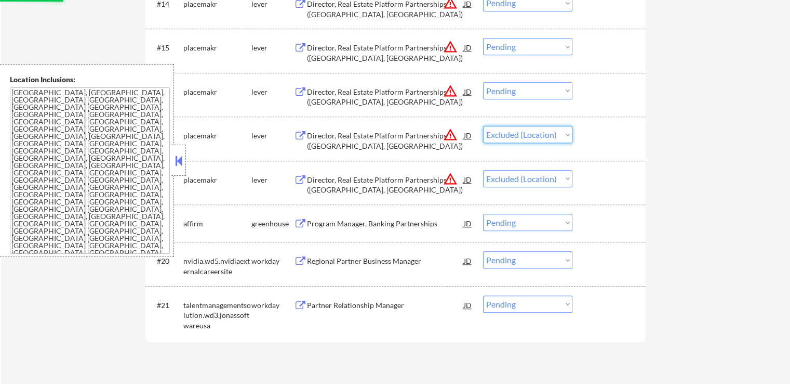
click at [483, 126] on select "Choose an option... Pending Applied Excluded (Questions) Excluded (Expired) Exc…" at bounding box center [527, 134] width 89 height 17
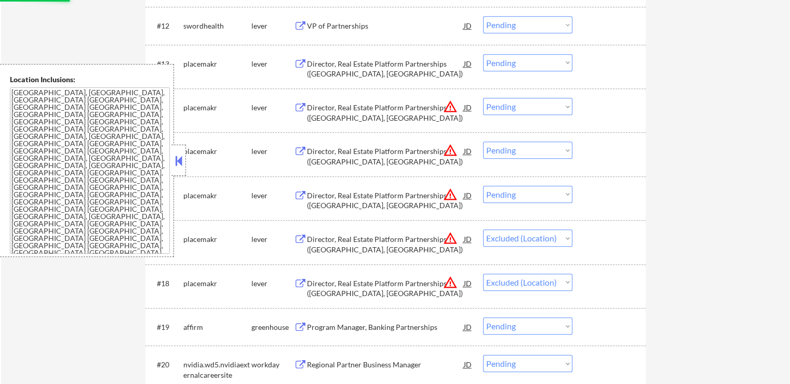
scroll to position [779, 0]
select select ""pending""
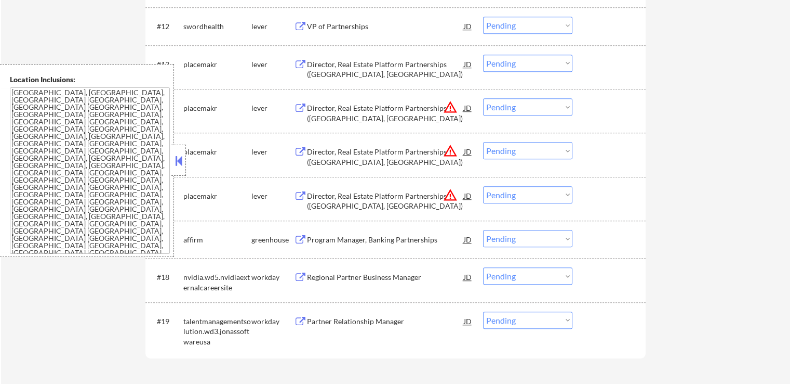
click at [512, 196] on select "Choose an option... Pending Applied Excluded (Questions) Excluded (Expired) Exc…" at bounding box center [527, 194] width 89 height 17
select select ""excluded__location_""
click at [483, 186] on select "Choose an option... Pending Applied Excluded (Questions) Excluded (Expired) Exc…" at bounding box center [527, 194] width 89 height 17
click at [522, 153] on select "Choose an option... Pending Applied Excluded (Questions) Excluded (Expired) Exc…" at bounding box center [527, 150] width 89 height 17
click at [483, 142] on select "Choose an option... Pending Applied Excluded (Questions) Excluded (Expired) Exc…" at bounding box center [527, 150] width 89 height 17
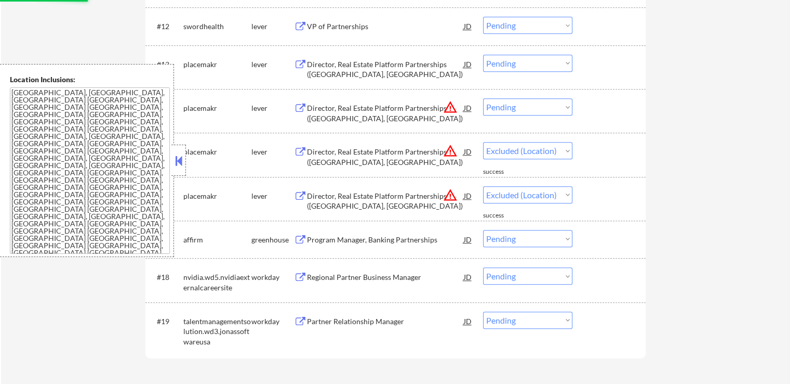
select select ""pending""
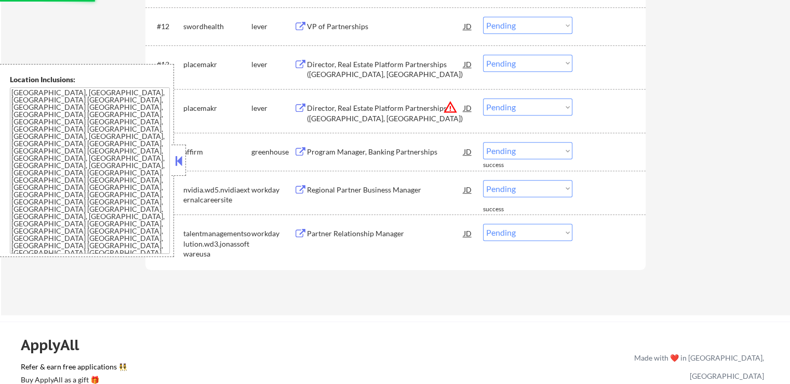
drag, startPoint x: 525, startPoint y: 107, endPoint x: 521, endPoint y: 112, distance: 5.9
click at [525, 107] on select "Choose an option... Pending Applied Excluded (Questions) Excluded (Expired) Exc…" at bounding box center [527, 106] width 89 height 17
click at [483, 98] on select "Choose an option... Pending Applied Excluded (Questions) Excluded (Expired) Exc…" at bounding box center [527, 106] width 89 height 17
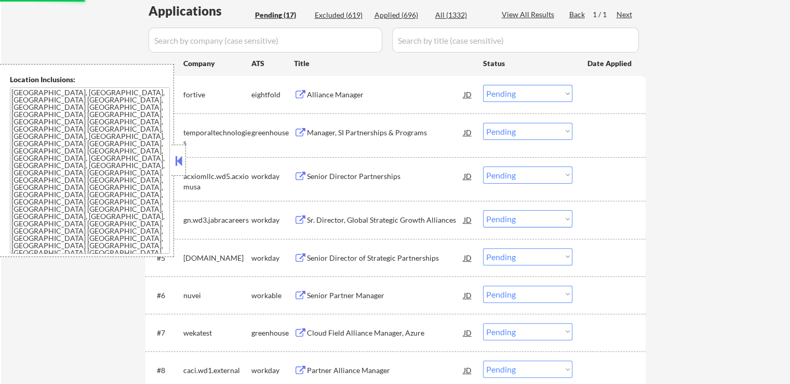
scroll to position [208, 0]
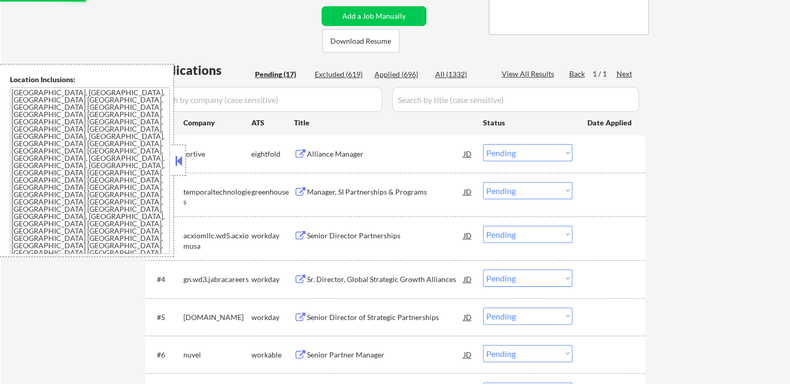
select select ""pending""
click at [350, 155] on div "Alliance Manager" at bounding box center [385, 154] width 157 height 10
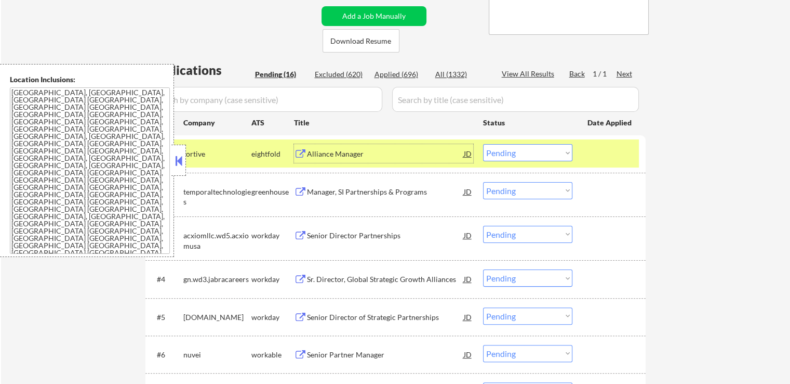
click at [395, 181] on div "#2 temporaltechnologies greenhouse Manager, SI Partnerships & Programs JD Choos…" at bounding box center [394, 194] width 491 height 34
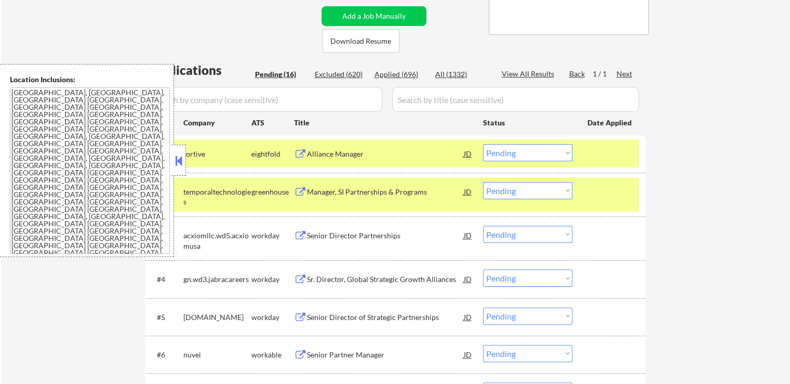
click at [398, 184] on div "Manager, SI Partnerships & Programs" at bounding box center [385, 191] width 157 height 19
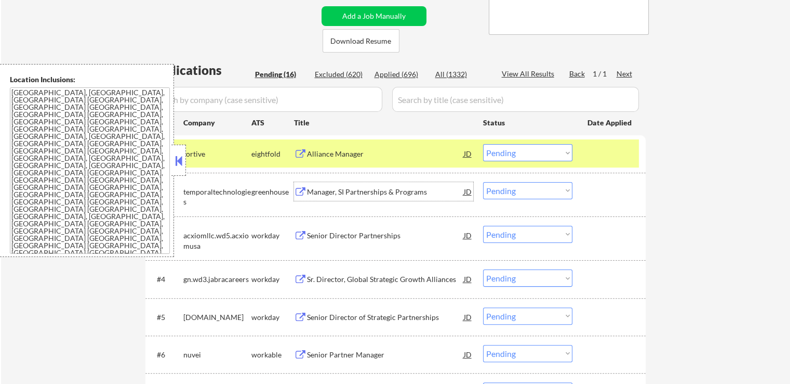
click at [507, 150] on select "Choose an option... Pending Applied Excluded (Questions) Excluded (Expired) Exc…" at bounding box center [527, 152] width 89 height 17
click at [483, 144] on select "Choose an option... Pending Applied Excluded (Questions) Excluded (Expired) Exc…" at bounding box center [527, 152] width 89 height 17
click at [387, 187] on div "Manager, SI Partnerships & Programs" at bounding box center [385, 192] width 157 height 10
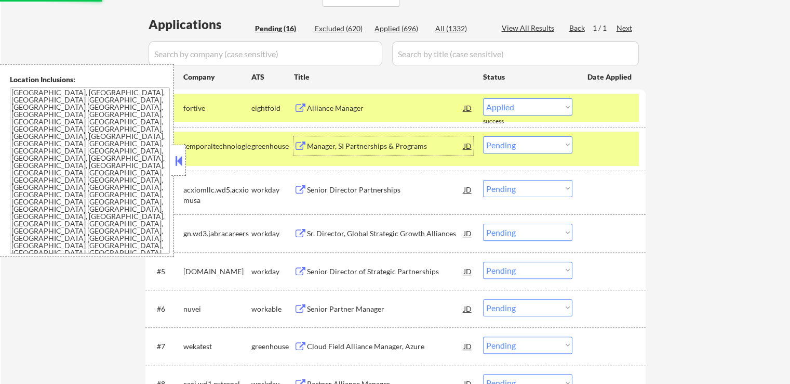
scroll to position [260, 0]
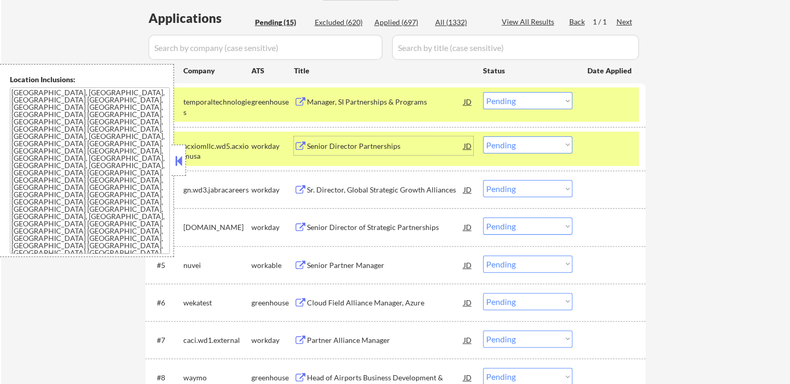
click at [380, 150] on div "Senior Director Partnerships" at bounding box center [385, 146] width 157 height 10
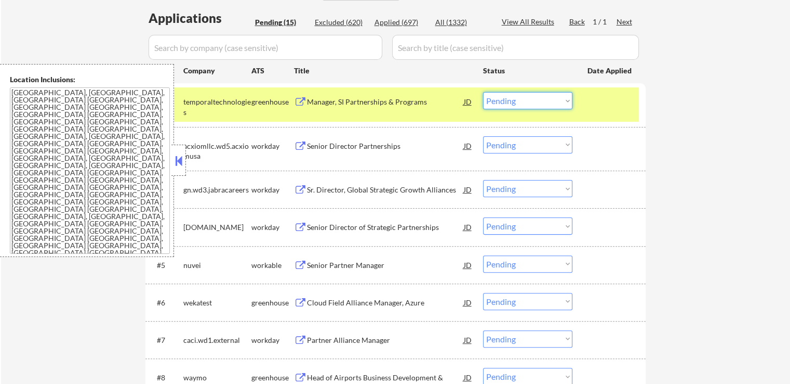
drag, startPoint x: 524, startPoint y: 100, endPoint x: 511, endPoint y: 107, distance: 14.2
click at [524, 100] on select "Choose an option... Pending Applied Excluded (Questions) Excluded (Expired) Exc…" at bounding box center [527, 100] width 89 height 17
click at [483, 92] on select "Choose an option... Pending Applied Excluded (Questions) Excluded (Expired) Exc…" at bounding box center [527, 100] width 89 height 17
select select ""pending""
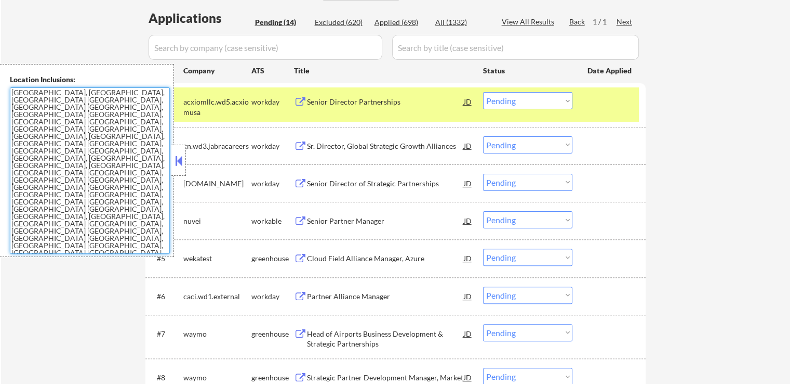
drag, startPoint x: 120, startPoint y: 175, endPoint x: 11, endPoint y: 92, distance: 136.5
click at [11, 92] on textarea "[GEOGRAPHIC_DATA], [GEOGRAPHIC_DATA], [GEOGRAPHIC_DATA] [GEOGRAPHIC_DATA], [GEO…" at bounding box center [90, 170] width 160 height 166
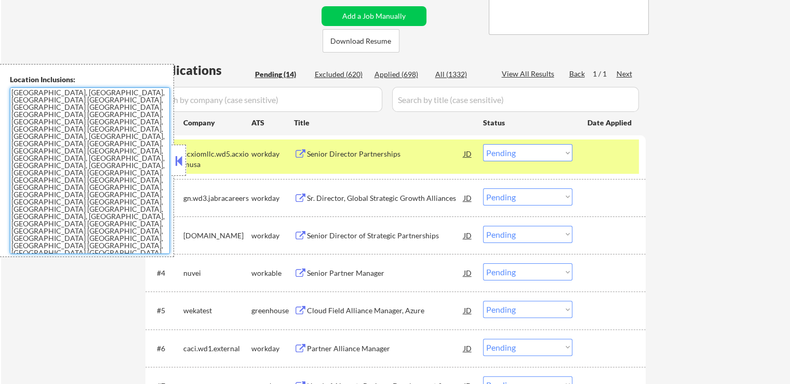
scroll to position [364, 0]
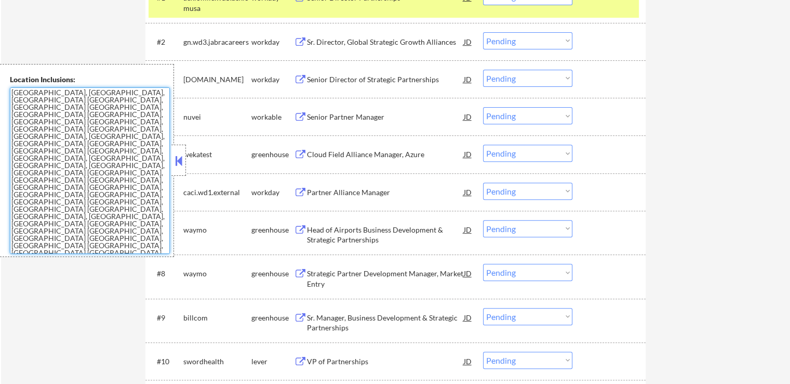
click at [363, 118] on div "Senior Partner Manager" at bounding box center [385, 117] width 157 height 10
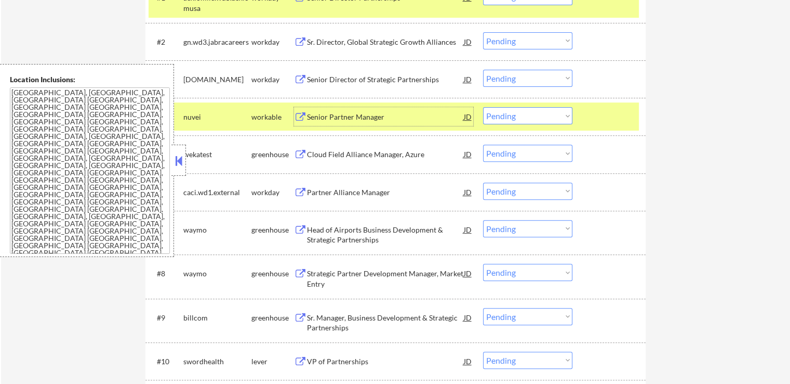
click at [353, 150] on div "Cloud Field Alliance Manager, Azure" at bounding box center [385, 154] width 157 height 10
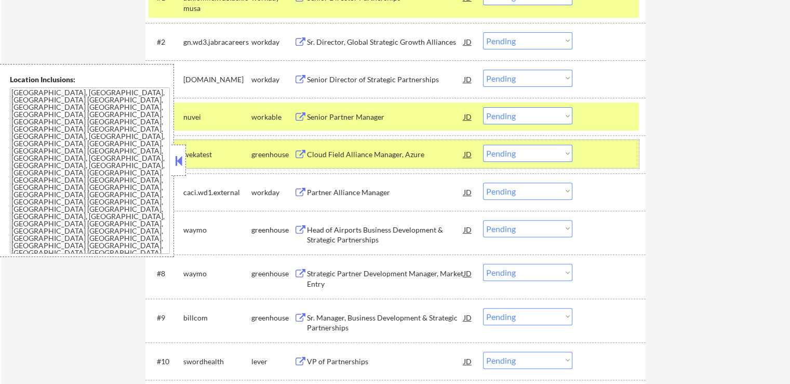
click at [519, 141] on div "#5 wekatest greenhouse Cloud Field Alliance Manager, [PERSON_NAME] Choose an op…" at bounding box center [394, 154] width 491 height 28
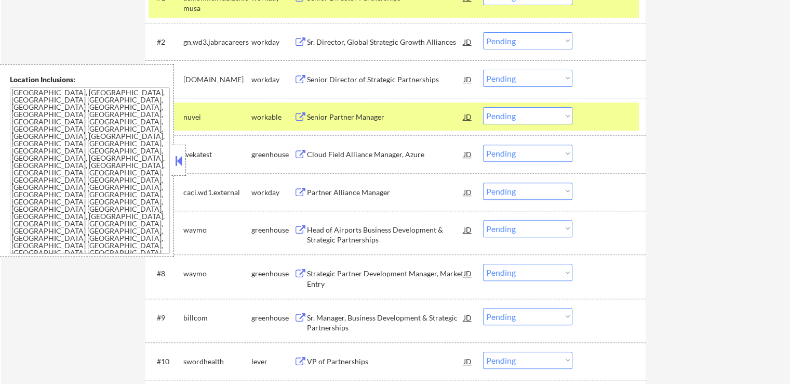
click at [506, 151] on select "Choose an option... Pending Applied Excluded (Questions) Excluded (Expired) Exc…" at bounding box center [527, 152] width 89 height 17
click at [483, 144] on select "Choose an option... Pending Applied Excluded (Questions) Excluded (Expired) Exc…" at bounding box center [527, 152] width 89 height 17
select select ""pending""
